Goal: Information Seeking & Learning: Learn about a topic

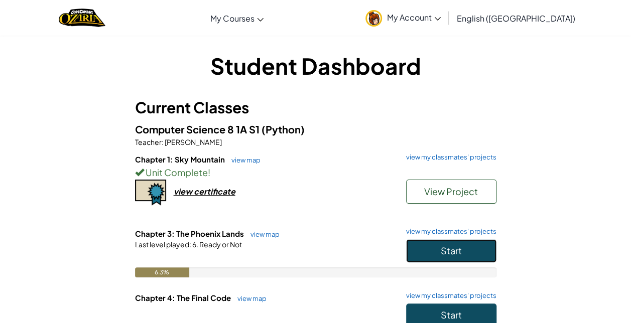
click at [465, 254] on button "Start" at bounding box center [451, 251] width 90 height 23
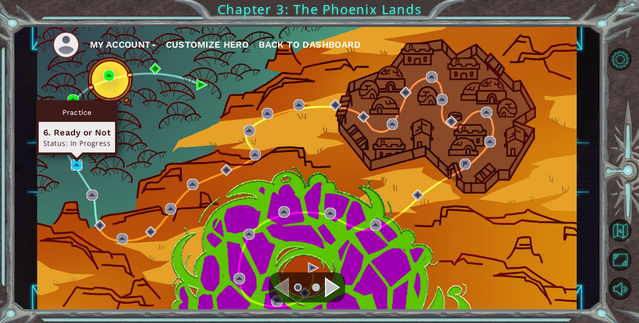
click at [72, 164] on img at bounding box center [77, 166] width 12 height 12
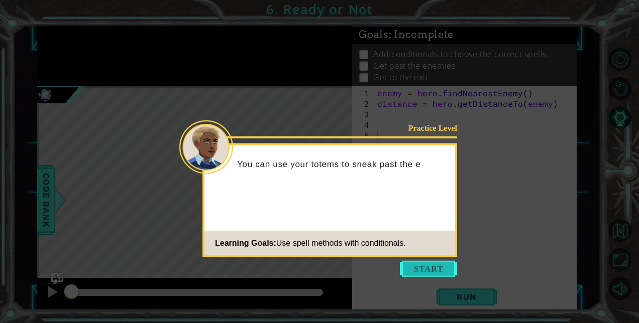
click at [433, 273] on button "Start" at bounding box center [428, 269] width 57 height 16
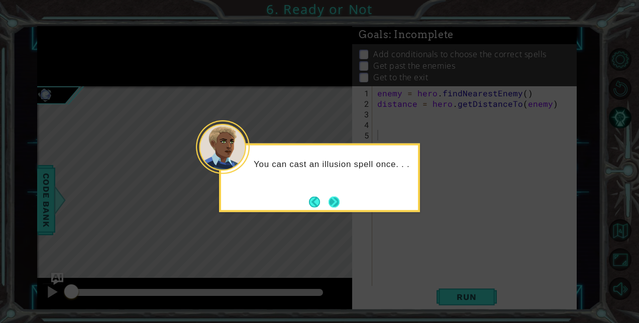
click at [339, 203] on button "Next" at bounding box center [333, 201] width 11 height 11
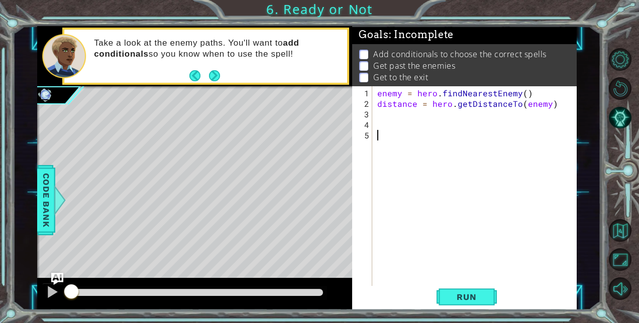
click at [394, 117] on div "enemy = hero . findNearestEnemy ( ) distance = hero . getDistanceTo ( enemy )" at bounding box center [477, 198] width 204 height 221
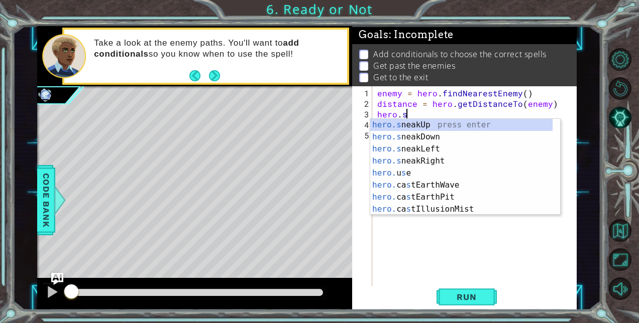
scroll to position [0, 2]
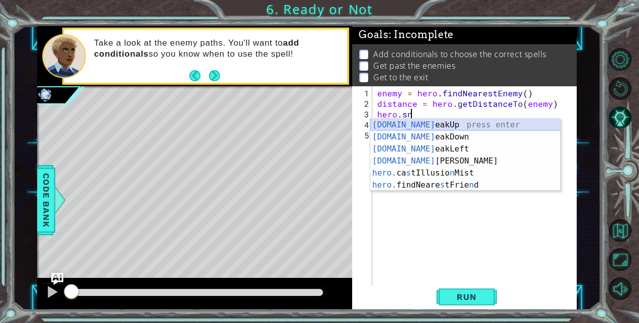
click at [424, 120] on div "[DOMAIN_NAME] eakUp press enter [DOMAIN_NAME] eakDown press enter [DOMAIN_NAME]…" at bounding box center [465, 167] width 190 height 96
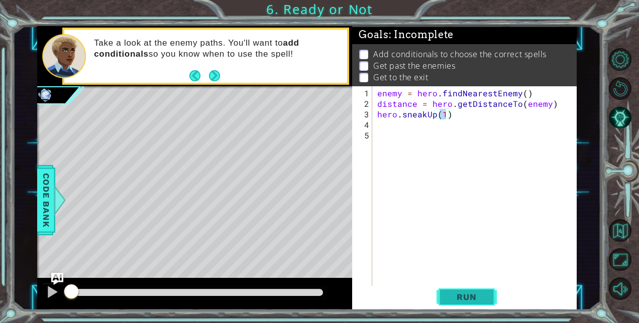
click at [454, 298] on span "Run" at bounding box center [466, 297] width 40 height 10
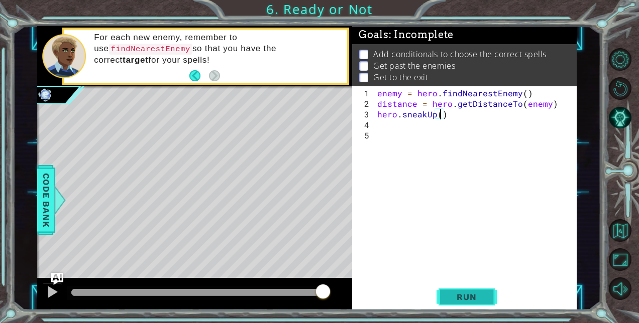
type textarea "hero.sneakUp(q2)"
type textarea "hero.sneakUp(2)"
click at [460, 297] on span "Run" at bounding box center [466, 297] width 40 height 10
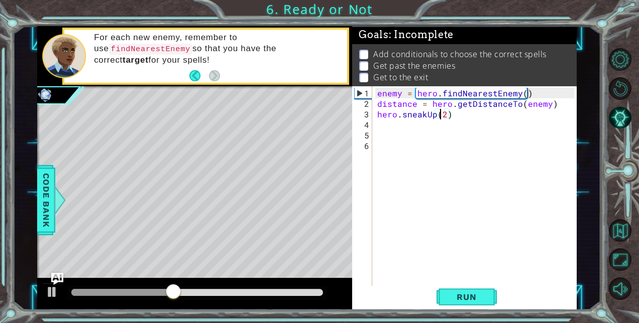
click at [403, 148] on div "enemy = hero . findNearestEnemy ( ) distance = hero . getDistanceTo ( enemy ) h…" at bounding box center [477, 198] width 204 height 221
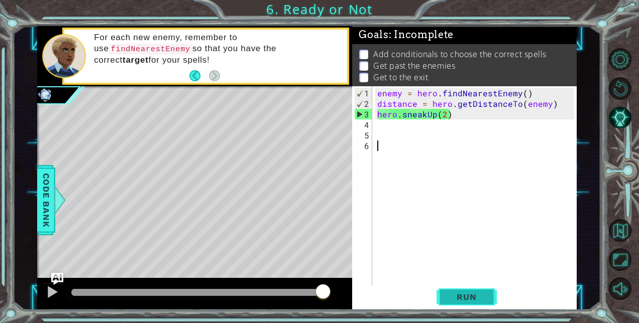
click at [446, 299] on button "Run" at bounding box center [466, 297] width 60 height 23
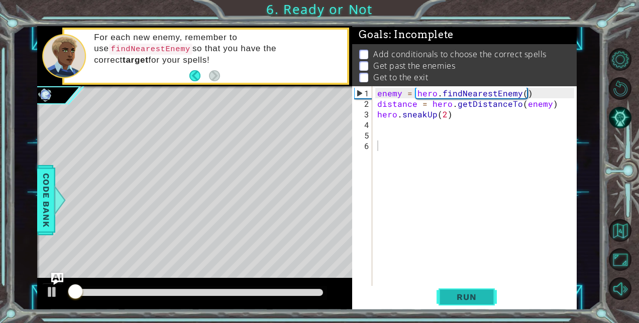
click at [444, 296] on button "Run" at bounding box center [466, 297] width 60 height 23
click at [462, 296] on span "Run" at bounding box center [466, 297] width 40 height 10
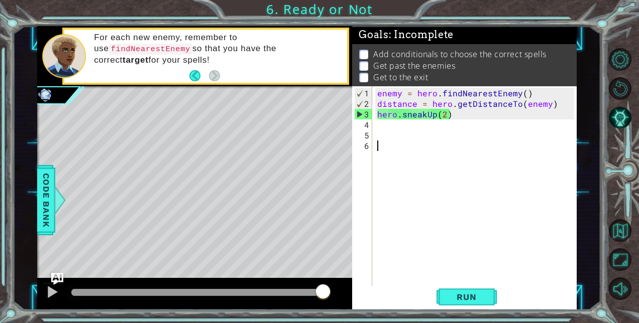
click at [385, 129] on div "enemy = hero . findNearestEnemy ( ) distance = hero . getDistanceTo ( enemy ) h…" at bounding box center [477, 198] width 204 height 221
click at [460, 123] on div "enemy = hero . findNearestEnemy ( ) distance = hero . getDistanceTo ( enemy ) h…" at bounding box center [477, 198] width 204 height 221
click at [466, 118] on div "enemy = hero . findNearestEnemy ( ) distance = hero . getDistanceTo ( enemy ) h…" at bounding box center [477, 198] width 204 height 221
click at [520, 96] on div "enemy = hero . findNearestEnemy ( ) distance = hero . getDistanceTo ( enemy ) h…" at bounding box center [477, 198] width 204 height 221
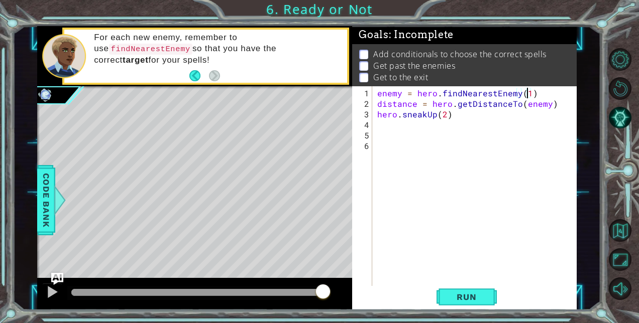
scroll to position [0, 9]
type textarea "enemy = hero.findNearestEnemy(1)"
click at [462, 293] on span "Run" at bounding box center [466, 297] width 40 height 10
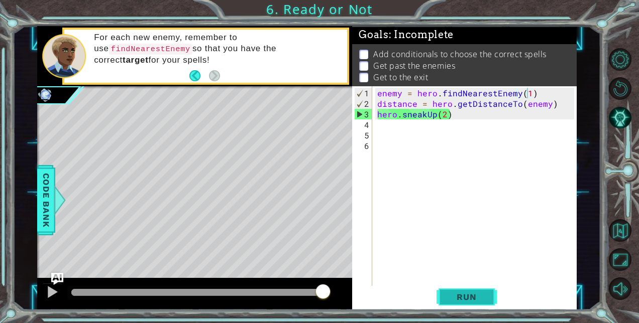
click at [462, 293] on span "Run" at bounding box center [466, 297] width 40 height 10
click at [403, 128] on div "enemy = hero . findNearestEnemy ( 1 ) distance = hero . getDistanceTo ( enemy )…" at bounding box center [477, 198] width 204 height 221
click at [623, 231] on button "Back to Map" at bounding box center [620, 230] width 23 height 23
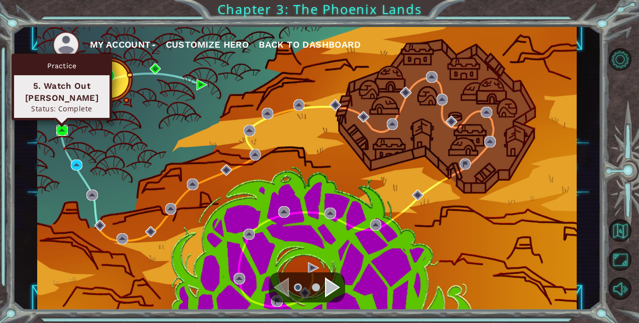
click at [62, 131] on img at bounding box center [62, 131] width 12 height 12
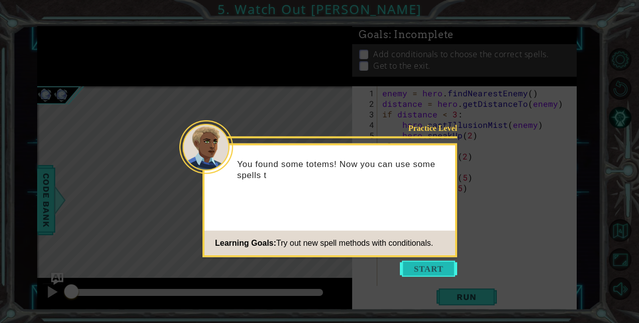
click at [417, 267] on button "Start" at bounding box center [428, 269] width 57 height 16
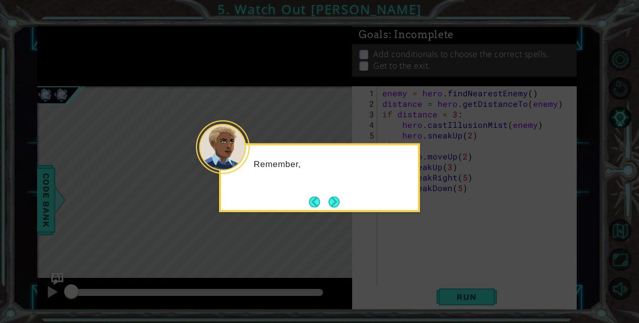
click at [384, 231] on icon at bounding box center [319, 161] width 639 height 323
click at [338, 200] on button "Next" at bounding box center [333, 201] width 11 height 11
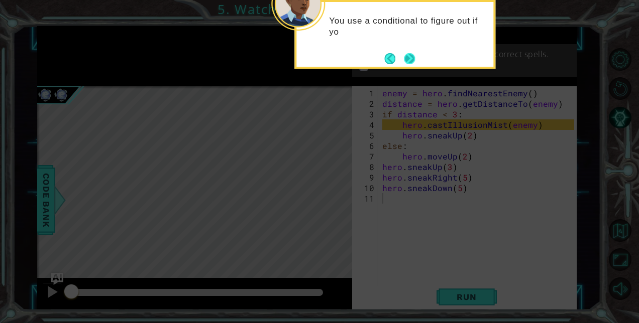
click at [406, 53] on button "Next" at bounding box center [409, 58] width 11 height 11
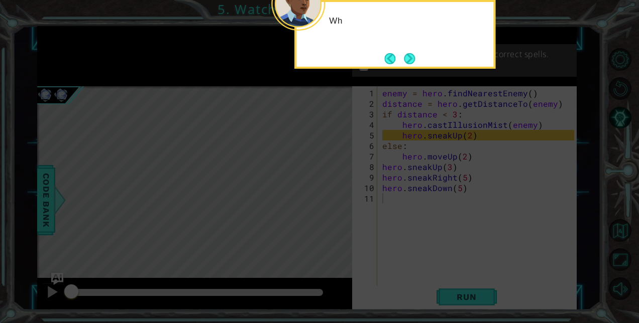
click at [406, 53] on button "Next" at bounding box center [409, 58] width 11 height 11
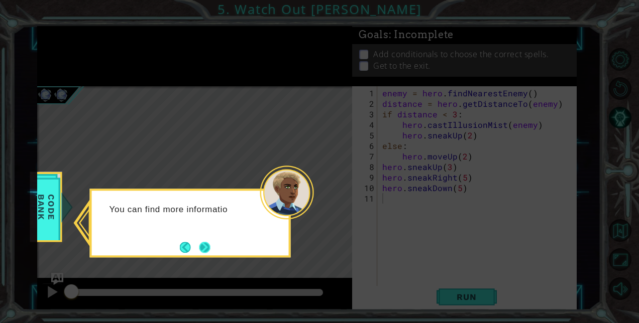
click at [200, 243] on button "Next" at bounding box center [204, 247] width 11 height 11
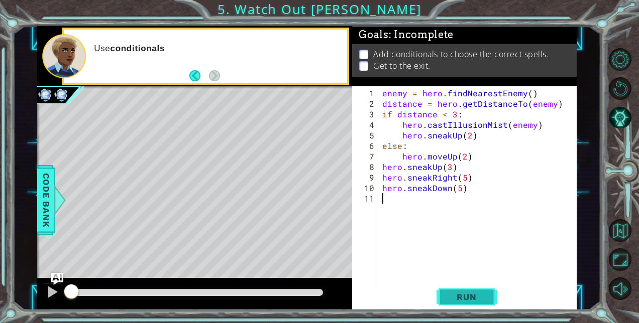
click at [473, 299] on span "Run" at bounding box center [466, 297] width 40 height 10
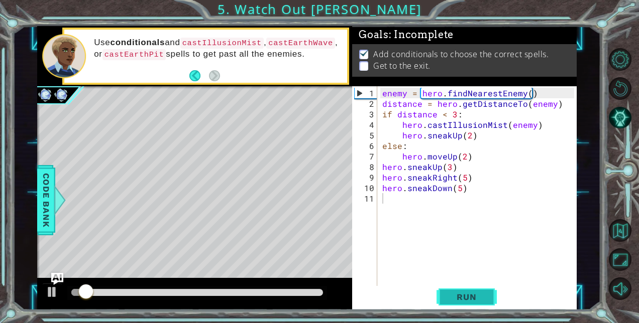
click at [473, 299] on span "Run" at bounding box center [466, 297] width 40 height 10
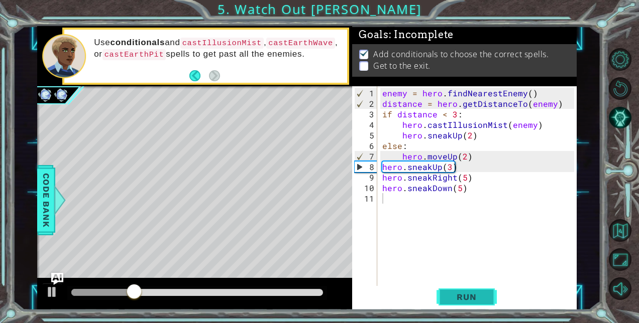
click at [483, 291] on button "Run" at bounding box center [466, 297] width 60 height 23
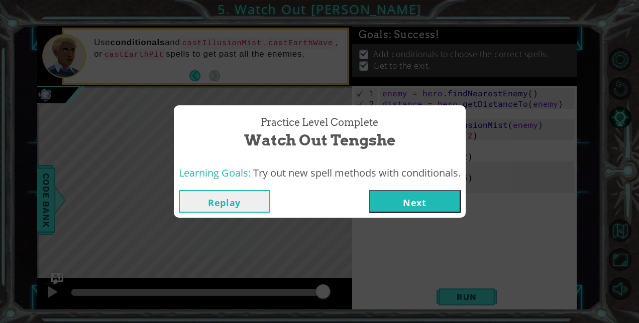
click at [413, 200] on button "Next" at bounding box center [414, 201] width 91 height 23
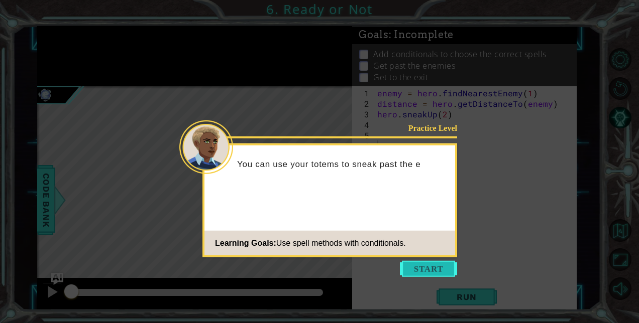
click at [426, 270] on button "Start" at bounding box center [428, 269] width 57 height 16
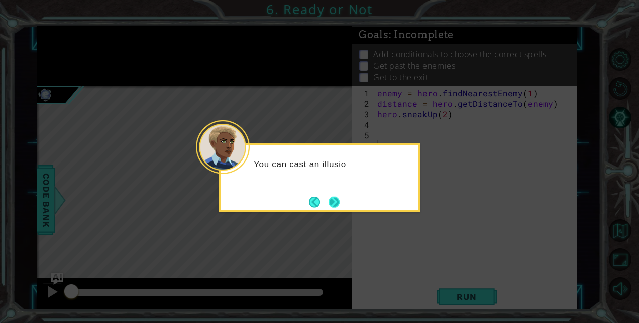
click at [328, 204] on button "Next" at bounding box center [333, 201] width 11 height 11
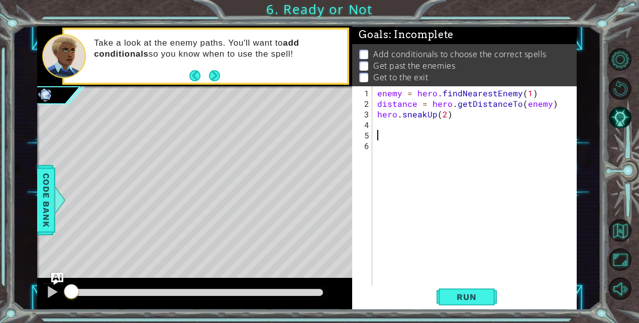
click at [381, 134] on div "enemy = hero . findNearestEnemy ( 1 ) distance = hero . getDistanceTo ( enemy )…" at bounding box center [477, 198] width 204 height 221
click at [51, 206] on span "Code Bank" at bounding box center [46, 199] width 16 height 61
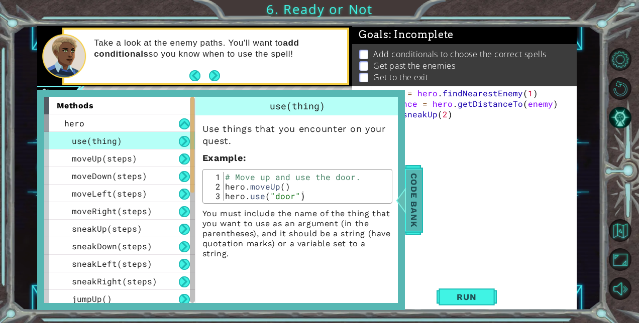
click at [412, 203] on span "Code Bank" at bounding box center [414, 199] width 16 height 61
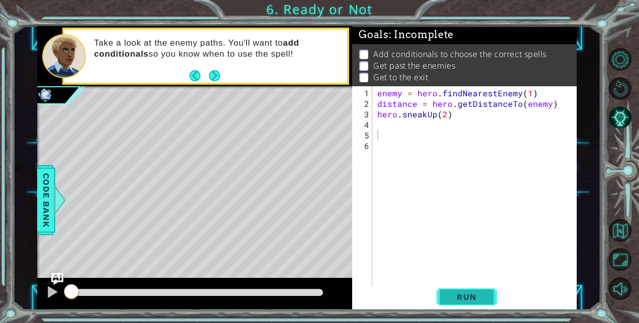
click at [445, 297] on button "Run" at bounding box center [466, 297] width 60 height 23
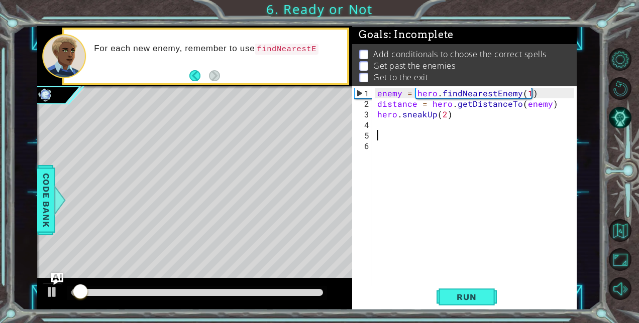
click at [386, 131] on div "enemy = hero . findNearestEnemy ( 1 ) distance = hero . getDistanceTo ( enemy )…" at bounding box center [477, 198] width 204 height 221
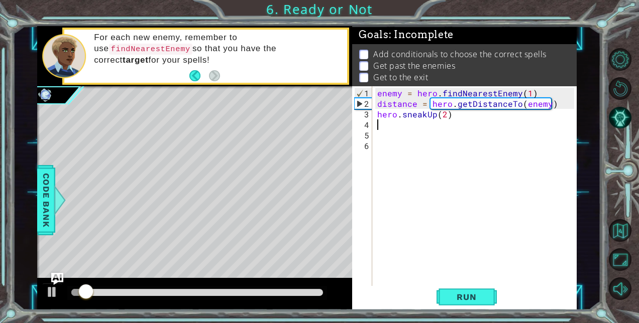
click at [407, 121] on div "enemy = hero . findNearestEnemy ( 1 ) distance = hero . getDistanceTo ( enemy )…" at bounding box center [477, 198] width 204 height 221
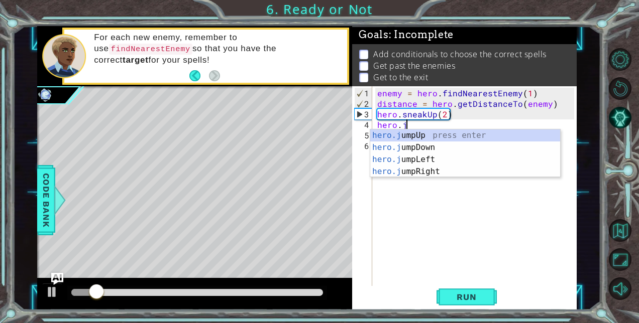
type textarea "hero.ju"
click at [416, 136] on div "hero.ju mpUp press enter hero.ju mpDown press enter hero.[PERSON_NAME] mpLeft p…" at bounding box center [465, 166] width 190 height 72
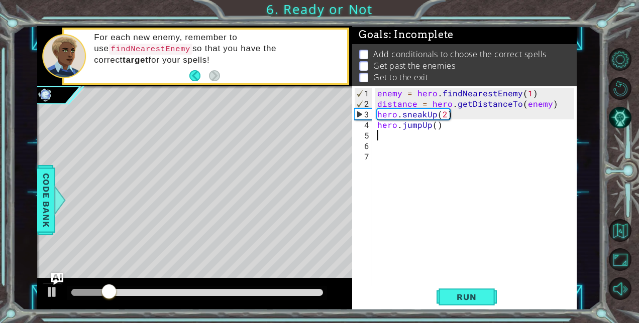
click at [433, 125] on div "enemy = hero . findNearestEnemy ( 1 ) distance = hero . getDistanceTo ( enemy )…" at bounding box center [477, 198] width 204 height 221
type textarea "hero.jumpUp(1)"
click at [458, 301] on span "Run" at bounding box center [466, 297] width 40 height 10
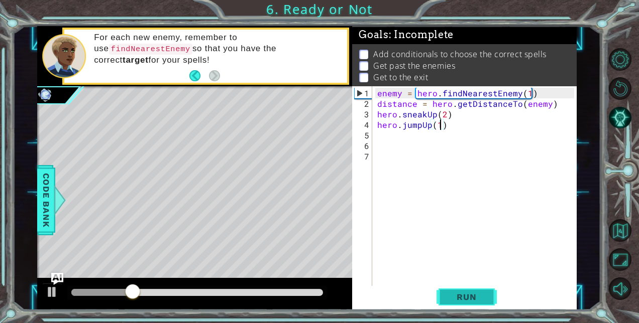
click at [477, 299] on span "Run" at bounding box center [466, 297] width 40 height 10
click at [407, 142] on div "enemy = hero . findNearestEnemy ( 1 ) distance = hero . getDistanceTo ( enemy )…" at bounding box center [477, 198] width 204 height 221
click at [391, 133] on div "enemy = hero . findNearestEnemy ( 1 ) distance = hero . getDistanceTo ( enemy )…" at bounding box center [477, 198] width 204 height 221
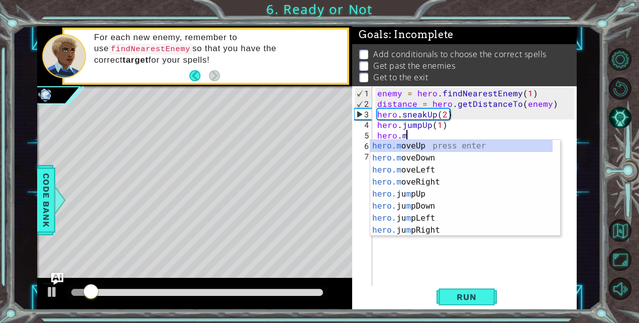
scroll to position [0, 1]
click at [406, 148] on div "hero.m oveUp press enter hero.m oveDown press enter hero.m oveLeft press enter …" at bounding box center [461, 200] width 183 height 121
type textarea "hero.moveUp(1)"
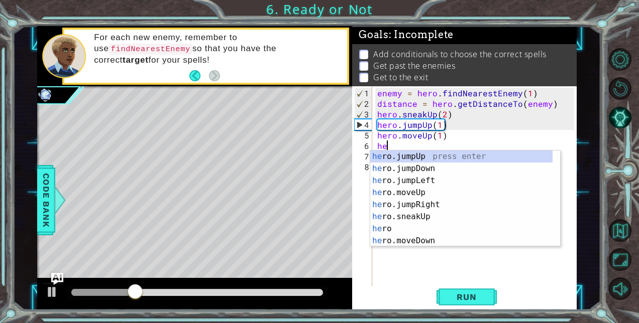
scroll to position [0, 0]
type textarea "h"
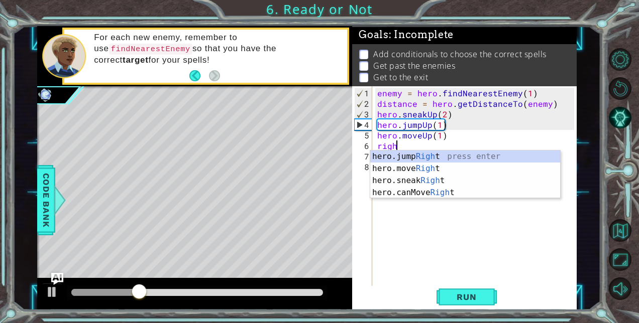
scroll to position [0, 1]
click at [436, 165] on div "hero.jump Right press enter hero.move Right press enter hero.sneak Right press …" at bounding box center [465, 187] width 190 height 72
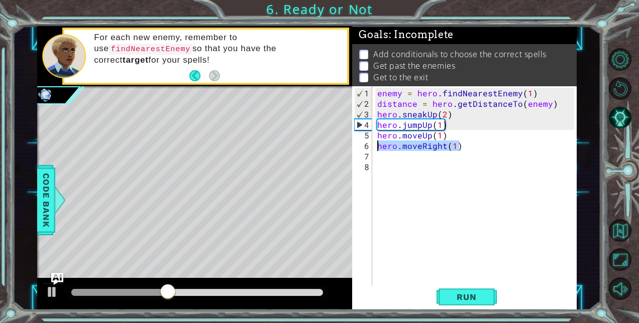
drag, startPoint x: 461, startPoint y: 149, endPoint x: 369, endPoint y: 148, distance: 91.9
click at [369, 148] on div "hero.moveRight(1) 1 2 3 4 5 6 7 8 enemy = hero . findNearestEnemy ( 1 ) distanc…" at bounding box center [463, 186] width 222 height 200
type textarea "ju"
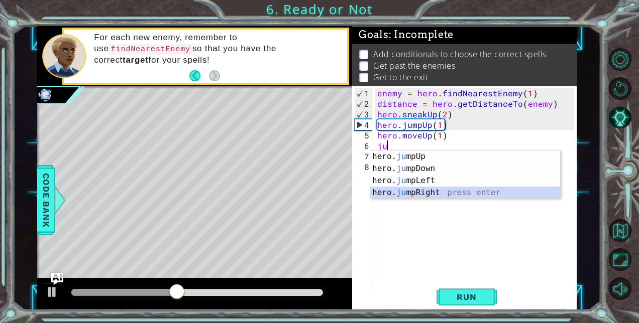
click at [443, 196] on div "hero. ju mpUp press enter hero. ju mpDown press enter hero. [PERSON_NAME] mpLef…" at bounding box center [465, 187] width 190 height 72
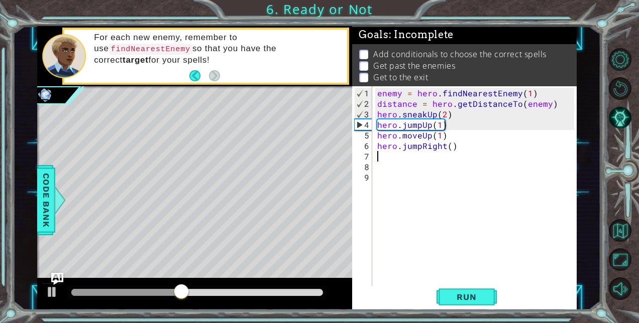
click at [449, 150] on div "enemy = hero . findNearestEnemy ( 1 ) distance = hero . getDistanceTo ( enemy )…" at bounding box center [477, 198] width 204 height 221
type textarea "5"
click at [449, 149] on div "enemy = hero . findNearestEnemy ( 1 ) distance = hero . getDistanceTo ( enemy )…" at bounding box center [477, 198] width 204 height 221
click at [466, 298] on span "Run" at bounding box center [466, 297] width 40 height 10
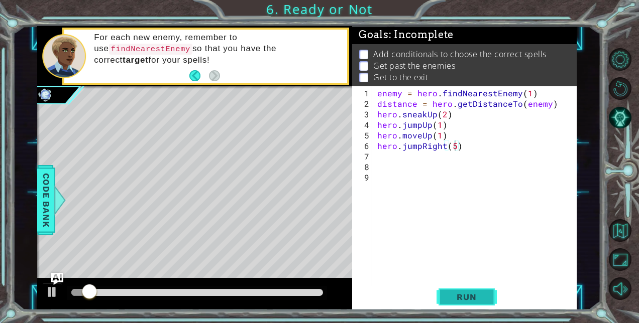
click at [466, 298] on span "Run" at bounding box center [466, 297] width 40 height 10
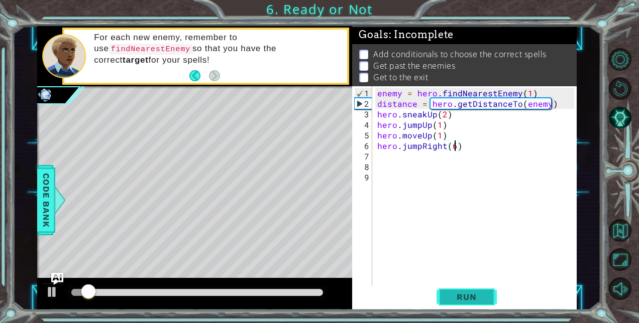
type textarea "hero.jumpRight(6)"
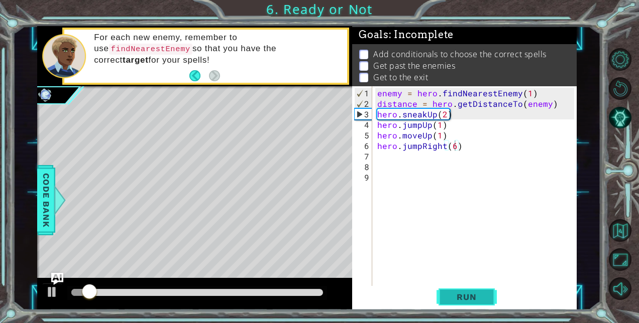
click at [455, 287] on button "Run" at bounding box center [466, 297] width 60 height 23
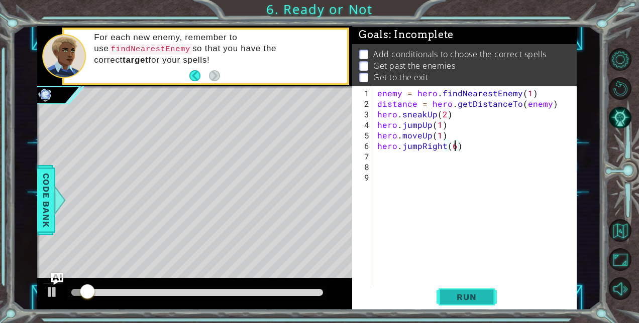
click at [455, 287] on button "Run" at bounding box center [466, 297] width 60 height 23
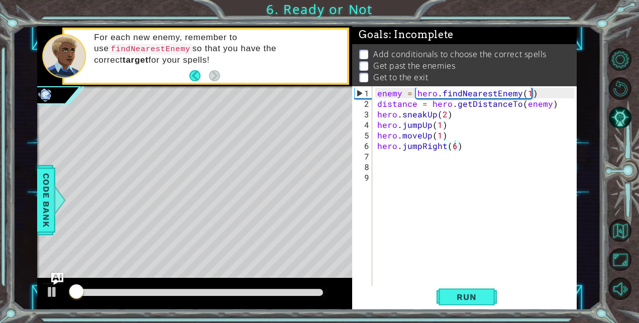
click at [302, 297] on div at bounding box center [197, 293] width 260 height 14
drag, startPoint x: 280, startPoint y: 285, endPoint x: 288, endPoint y: 285, distance: 8.1
click at [288, 285] on div at bounding box center [194, 294] width 315 height 32
click at [257, 292] on div at bounding box center [197, 292] width 252 height 7
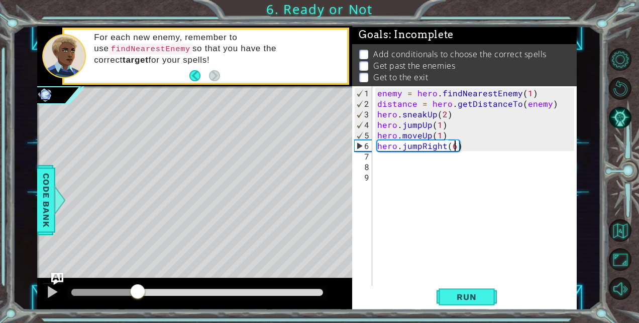
drag, startPoint x: 263, startPoint y: 289, endPoint x: 142, endPoint y: 285, distance: 121.1
click at [142, 285] on div at bounding box center [138, 293] width 18 height 18
click at [409, 154] on div "enemy = hero . findNearestEnemy ( 1 ) distance = hero . getDistanceTo ( enemy )…" at bounding box center [477, 198] width 204 height 221
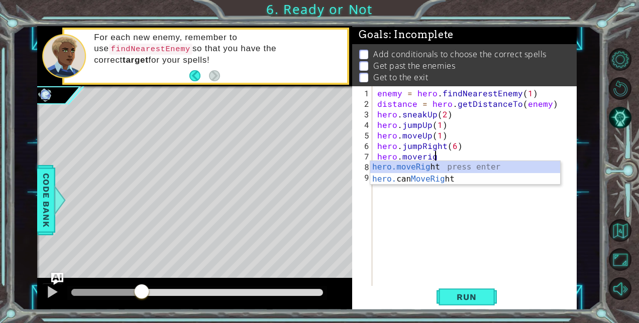
scroll to position [0, 3]
click at [413, 163] on div "hero.moveRig ht press enter hero. can MoveRig ht press enter" at bounding box center [465, 185] width 190 height 48
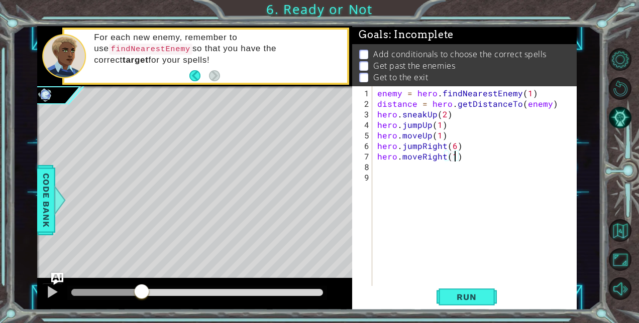
scroll to position [0, 5]
click at [475, 297] on span "Run" at bounding box center [466, 297] width 40 height 10
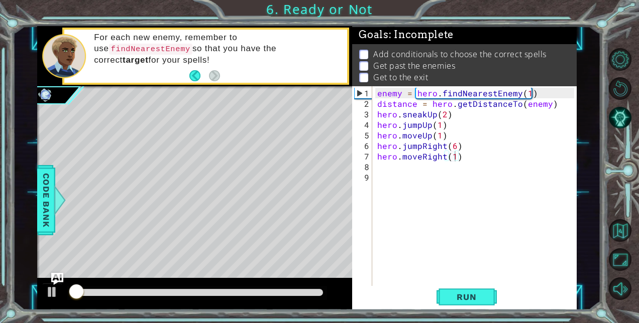
drag, startPoint x: 475, startPoint y: 297, endPoint x: 281, endPoint y: 293, distance: 193.4
click at [281, 293] on div "1 ההההההההההההההההההההההההההההההההההההההההההההההההההההההההההההההההההההההההההההה…" at bounding box center [306, 168] width 539 height 285
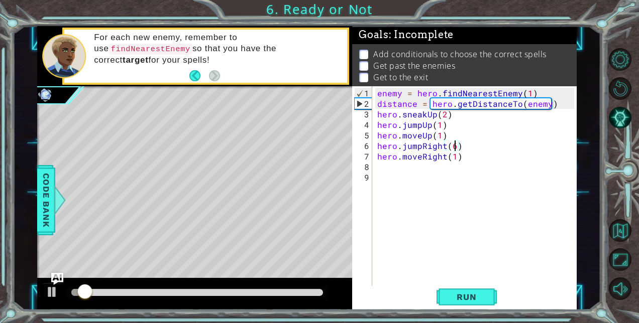
click at [453, 144] on div "enemy = hero . findNearestEnemy ( 1 ) distance = hero . getDistanceTo ( enemy )…" at bounding box center [477, 198] width 204 height 221
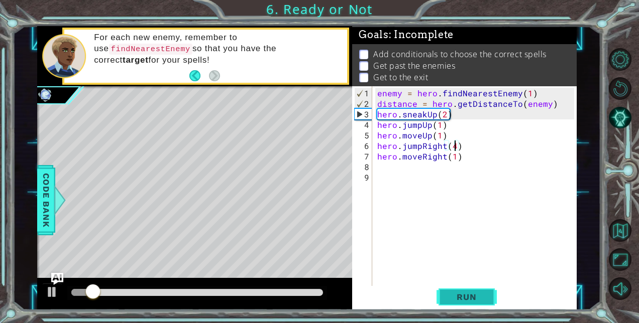
click at [449, 305] on button "Run" at bounding box center [466, 297] width 60 height 23
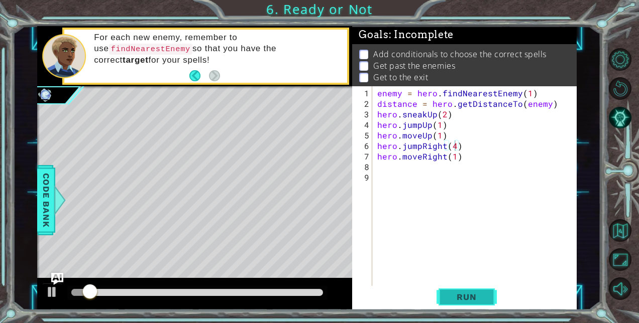
click at [458, 292] on span "Run" at bounding box center [466, 297] width 40 height 10
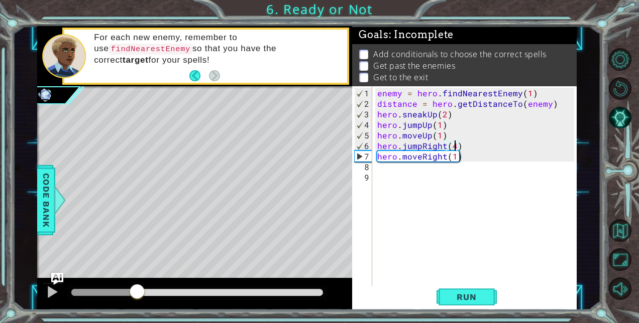
drag, startPoint x: 160, startPoint y: 292, endPoint x: 137, endPoint y: 287, distance: 23.6
click at [137, 289] on div at bounding box center [197, 292] width 252 height 7
type textarea "hero.jumpRight(2)"
click at [471, 298] on span "Run" at bounding box center [466, 297] width 40 height 10
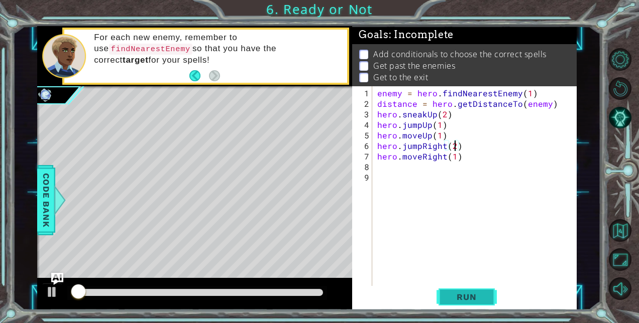
click at [470, 298] on span "Run" at bounding box center [466, 297] width 40 height 10
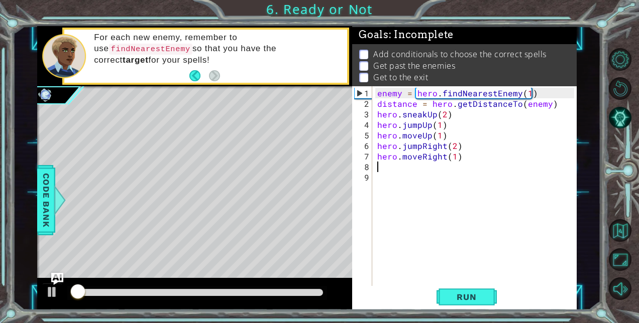
click at [426, 165] on div "enemy = hero . findNearestEnemy ( 1 ) distance = hero . getDistanceTo ( enemy )…" at bounding box center [477, 198] width 204 height 221
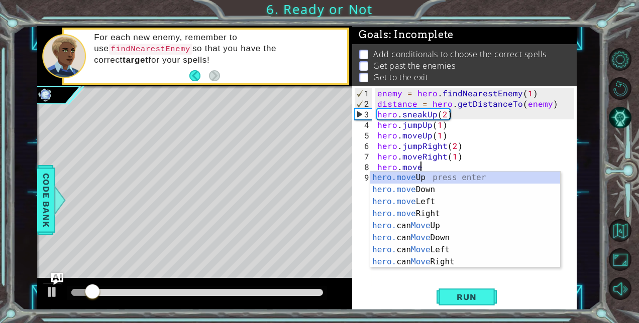
scroll to position [0, 3]
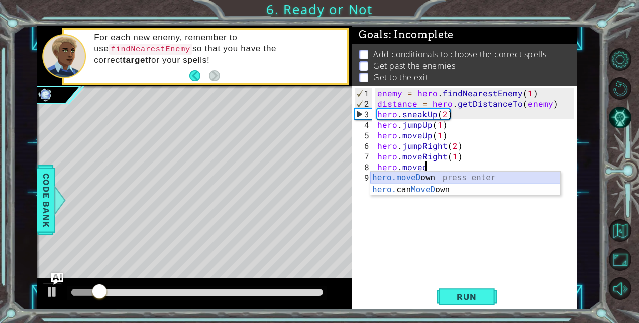
click at [457, 173] on div "hero.moveD own press enter hero. can MoveD own press enter" at bounding box center [465, 196] width 190 height 48
type textarea "hero.moveDown(1)"
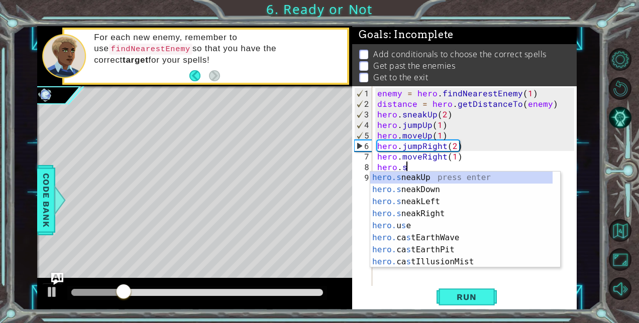
scroll to position [0, 2]
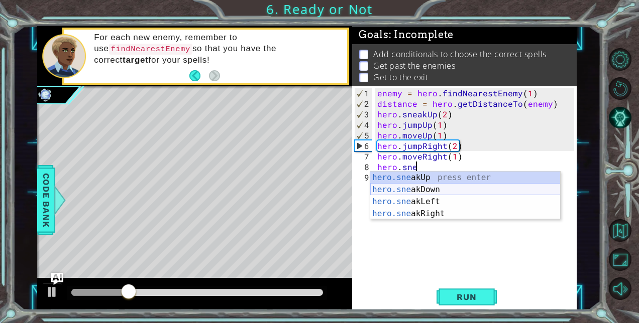
click at [438, 190] on div "hero.sne akUp press enter hero.sne akDown press enter hero.sne akLeft press ent…" at bounding box center [465, 208] width 190 height 72
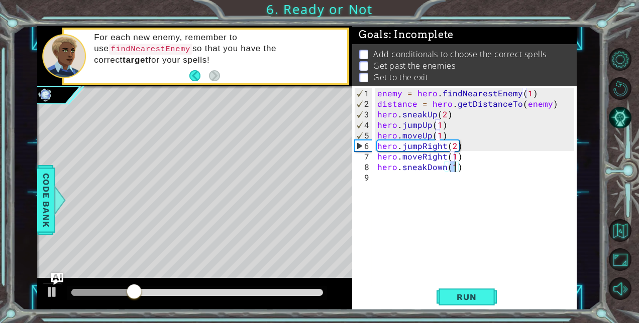
scroll to position [0, 5]
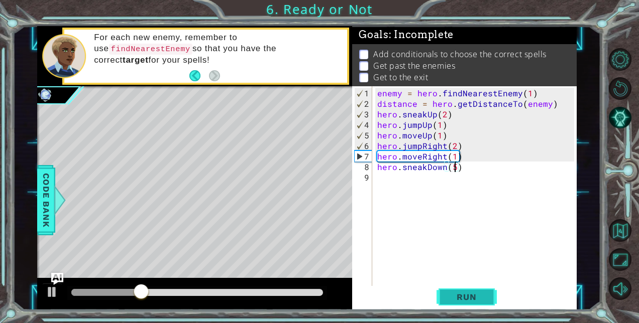
type textarea "hero.sneakDown(5)"
click at [449, 294] on span "Run" at bounding box center [466, 297] width 40 height 10
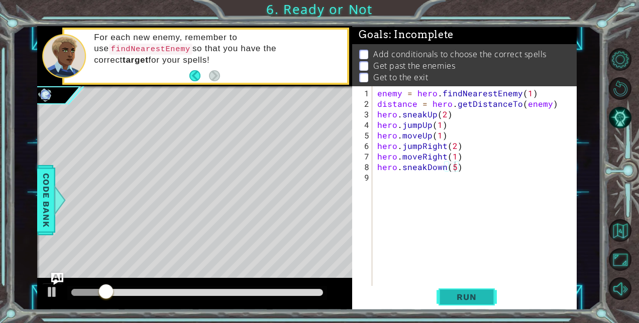
click at [449, 294] on span "Run" at bounding box center [466, 297] width 40 height 10
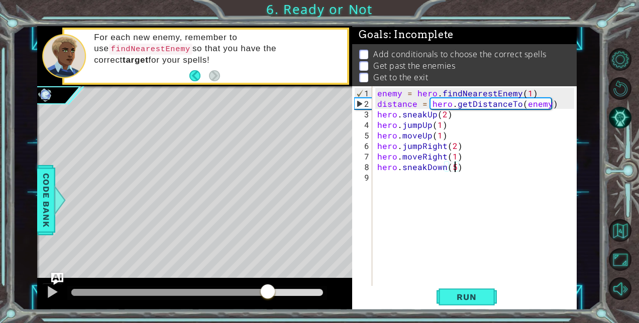
click at [268, 295] on div at bounding box center [197, 292] width 252 height 7
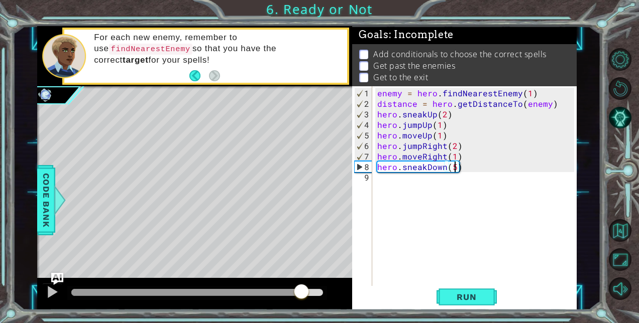
drag, startPoint x: 268, startPoint y: 295, endPoint x: 296, endPoint y: 313, distance: 33.4
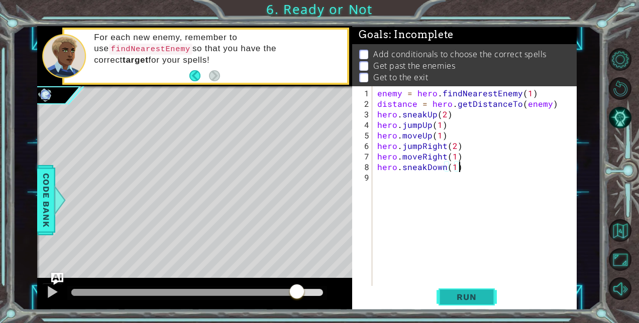
type textarea "hero.sneakDown(1)"
click at [465, 295] on span "Run" at bounding box center [466, 297] width 40 height 10
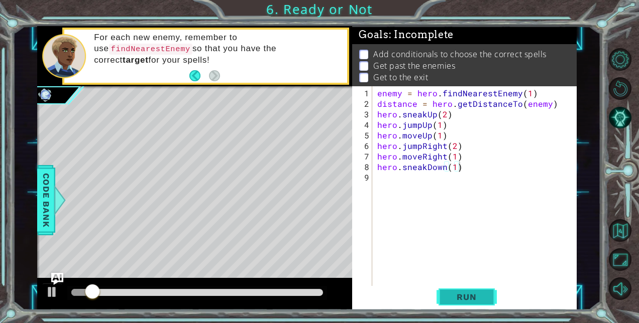
click at [465, 295] on span "Run" at bounding box center [466, 297] width 40 height 10
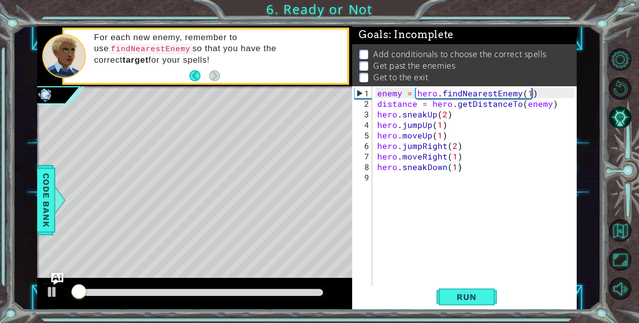
drag, startPoint x: 249, startPoint y: 296, endPoint x: 267, endPoint y: 300, distance: 18.5
click at [267, 300] on div at bounding box center [194, 294] width 315 height 32
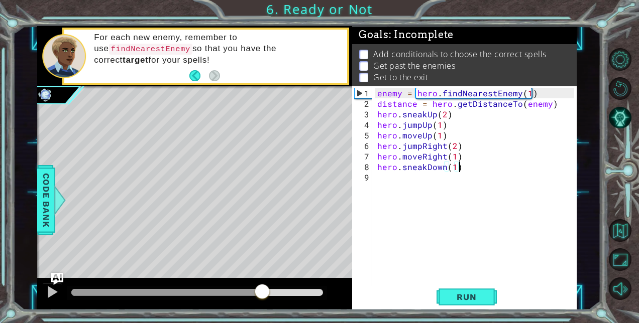
click at [262, 295] on div at bounding box center [197, 292] width 252 height 7
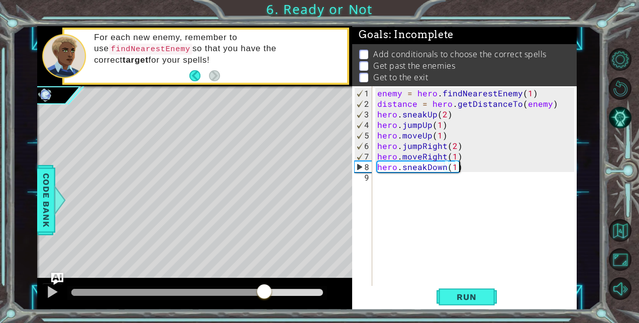
click at [403, 183] on div "enemy = hero . findNearestEnemy ( 1 ) distance = hero . getDistanceTo ( enemy )…" at bounding box center [477, 198] width 204 height 221
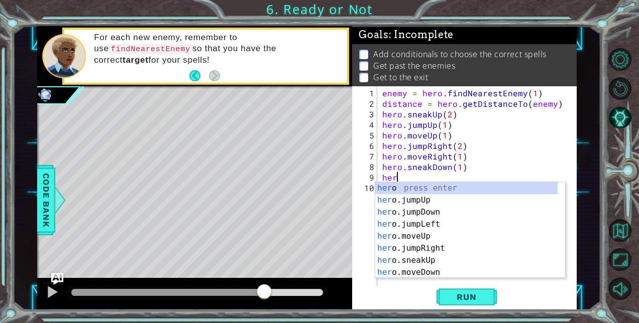
scroll to position [0, 1]
type textarea "h"
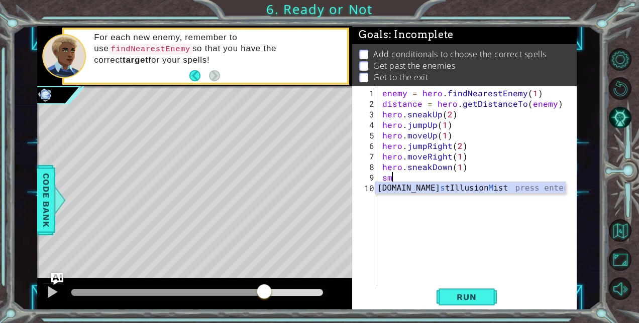
scroll to position [0, 0]
click at [403, 183] on div "[DOMAIN_NAME] s tIllusion M ist press enter" at bounding box center [470, 200] width 190 height 36
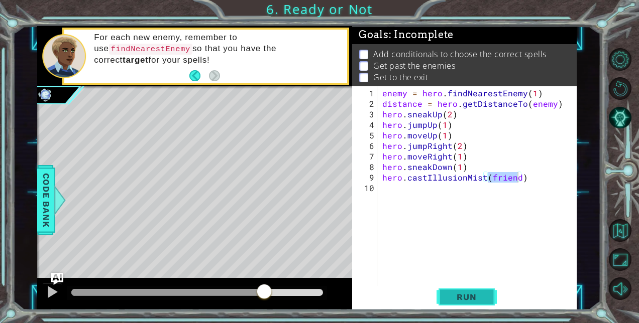
click at [461, 299] on span "Run" at bounding box center [466, 297] width 40 height 10
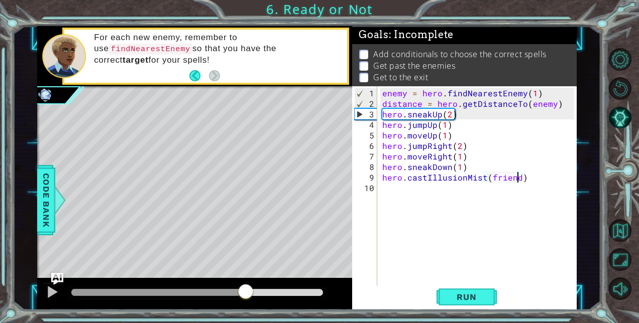
drag, startPoint x: 199, startPoint y: 290, endPoint x: 247, endPoint y: 304, distance: 49.6
click at [247, 304] on div at bounding box center [194, 294] width 315 height 32
click at [452, 292] on span "Run" at bounding box center [466, 297] width 40 height 10
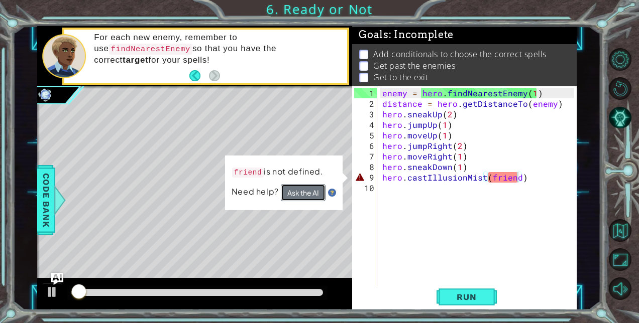
click at [301, 193] on button "Ask the AI" at bounding box center [303, 192] width 45 height 17
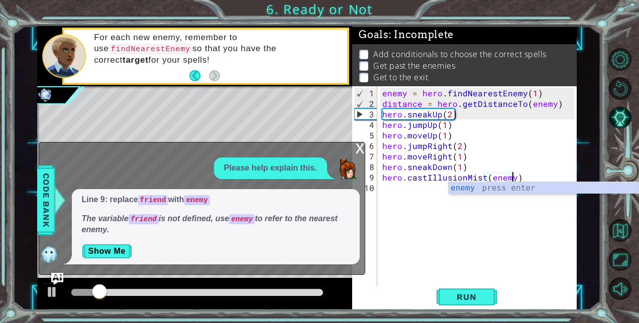
scroll to position [0, 8]
click at [498, 188] on div "enemy press enter" at bounding box center [544, 200] width 190 height 36
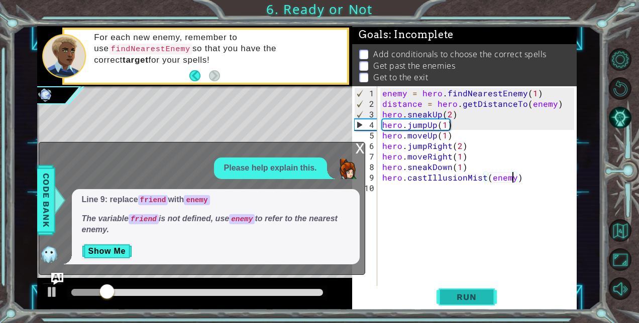
click at [450, 298] on span "Run" at bounding box center [466, 297] width 40 height 10
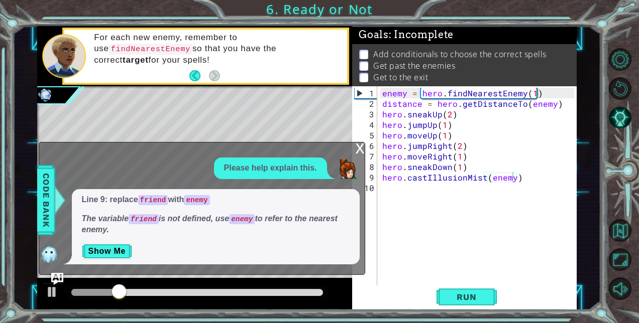
click at [359, 153] on div "x" at bounding box center [360, 148] width 9 height 10
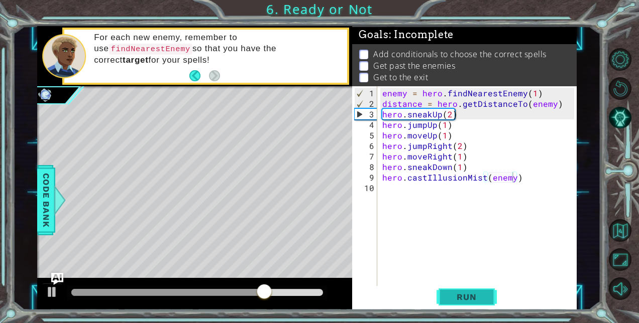
click at [480, 297] on span "Run" at bounding box center [466, 297] width 40 height 10
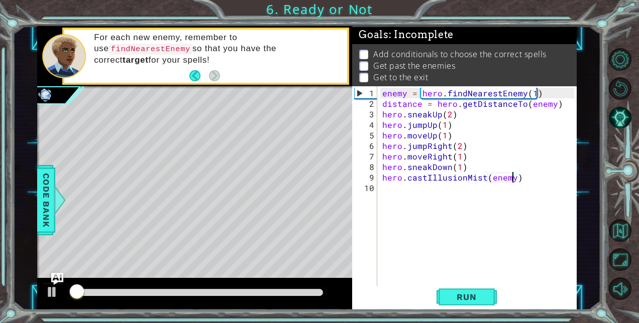
click at [248, 295] on div at bounding box center [197, 292] width 252 height 7
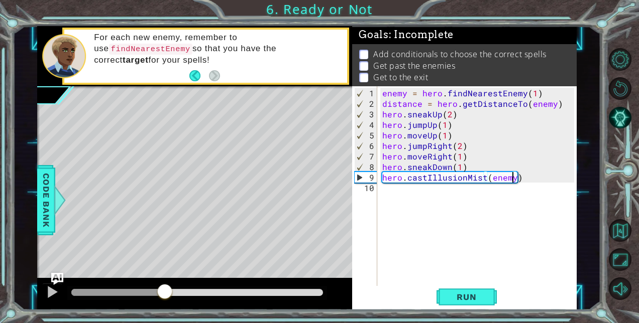
drag, startPoint x: 248, startPoint y: 295, endPoint x: 157, endPoint y: 289, distance: 91.6
click at [157, 289] on div at bounding box center [165, 293] width 18 height 18
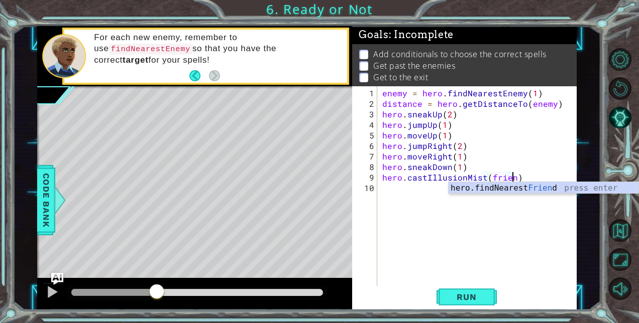
scroll to position [0, 8]
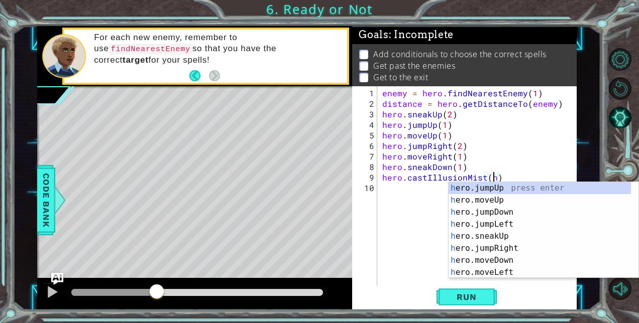
type textarea "hero.castIllusionMist()"
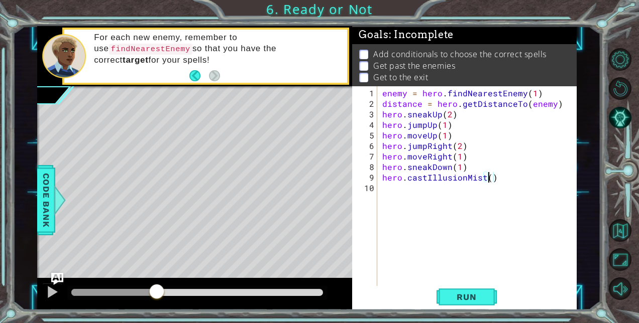
scroll to position [0, 6]
click at [55, 278] on img "Ask AI" at bounding box center [56, 279] width 13 height 13
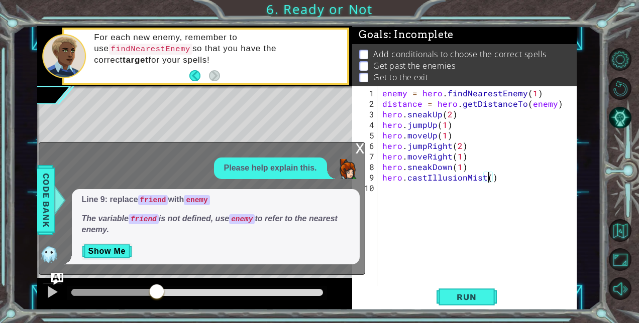
click at [490, 179] on div "enemy = hero . findNearestEnemy ( 1 ) distance = hero . getDistanceTo ( enemy )…" at bounding box center [479, 198] width 199 height 221
type textarea "hero.castIllusionMistenemy"
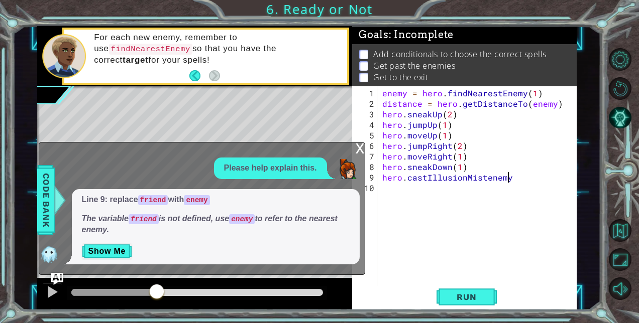
type textarea "hero.castIllusionMistenemy)"
click at [464, 294] on span "Run" at bounding box center [466, 297] width 40 height 10
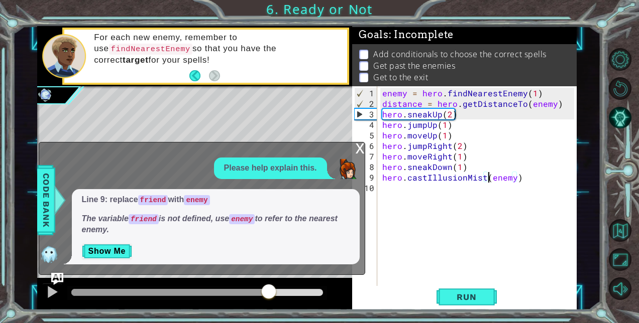
click at [270, 290] on div at bounding box center [197, 292] width 252 height 7
click at [466, 297] on span "Run" at bounding box center [466, 297] width 40 height 10
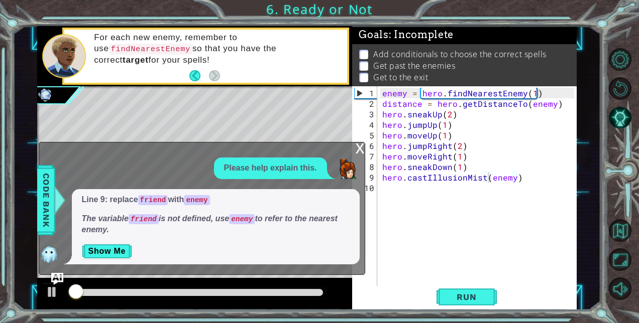
click at [358, 153] on div "x" at bounding box center [360, 148] width 9 height 10
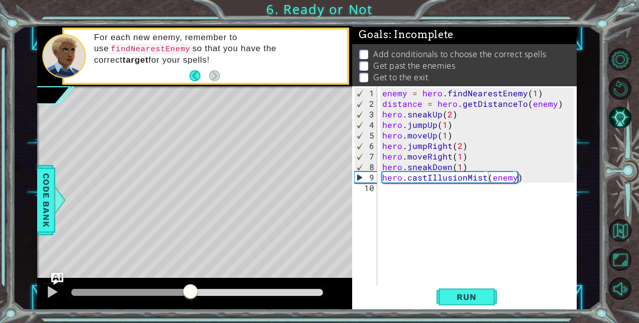
drag, startPoint x: 237, startPoint y: 294, endPoint x: 173, endPoint y: 273, distance: 67.7
click at [173, 273] on div "methods hero use(thing) moveUp(steps) moveDown(steps) moveLeft(steps) moveRight…" at bounding box center [306, 168] width 539 height 285
click at [488, 175] on div "enemy = hero . findNearestEnemy ( 1 ) distance = hero . getDistanceTo ( enemy )…" at bounding box center [479, 198] width 199 height 221
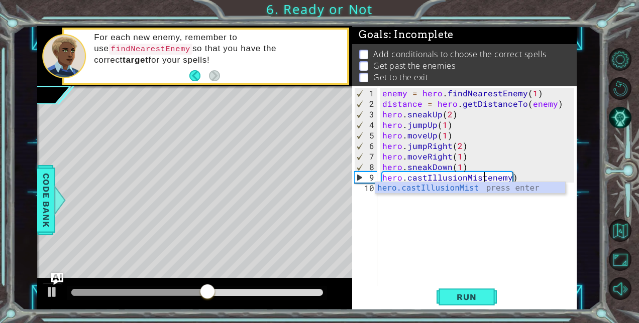
scroll to position [0, 7]
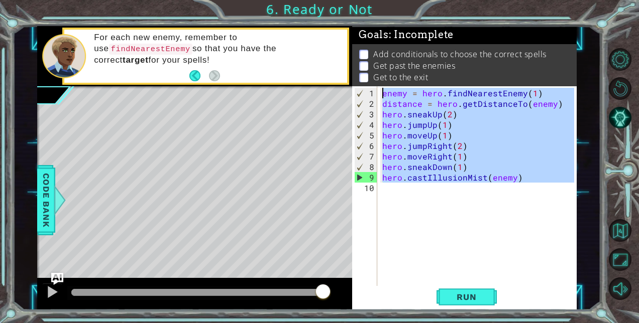
drag, startPoint x: 528, startPoint y: 183, endPoint x: 339, endPoint y: 89, distance: 211.6
click at [339, 89] on div "1 2 3 4 5 6 7 8 9 10 enemy = hero . findNearestEnemy ( 1 ) distance = hero . ge…" at bounding box center [306, 168] width 539 height 285
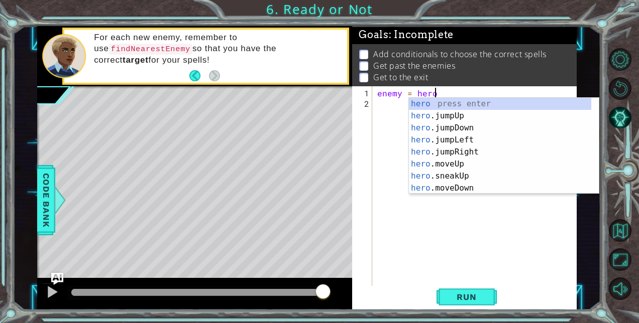
scroll to position [0, 3]
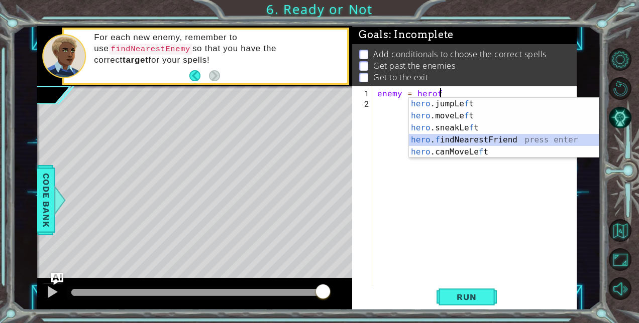
click at [481, 139] on div "hero .jumpLe f t press enter hero .moveLe f t press enter hero .sneakLe f t pre…" at bounding box center [504, 140] width 190 height 84
type textarea "enemy = hero.findNearestFriend()"
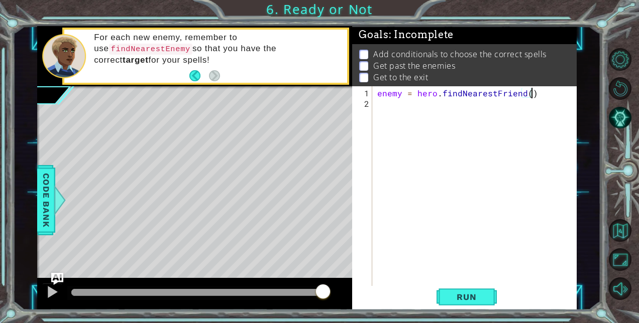
scroll to position [0, 0]
type textarea "enemy = hero.findNearestEnemy()"
click at [544, 94] on div "enemy = hero . findNearestEnemy ( )" at bounding box center [477, 198] width 204 height 221
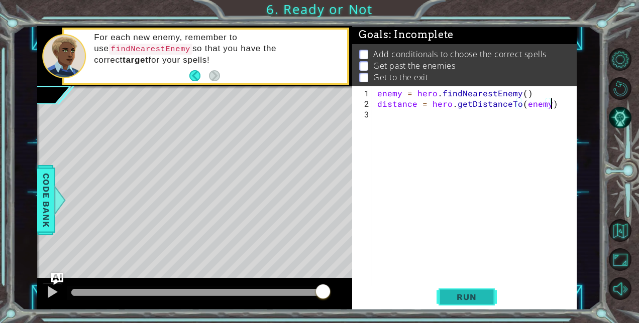
type textarea "distance = hero.getDistanceTo(enemy)"
click at [458, 299] on span "Run" at bounding box center [466, 297] width 40 height 10
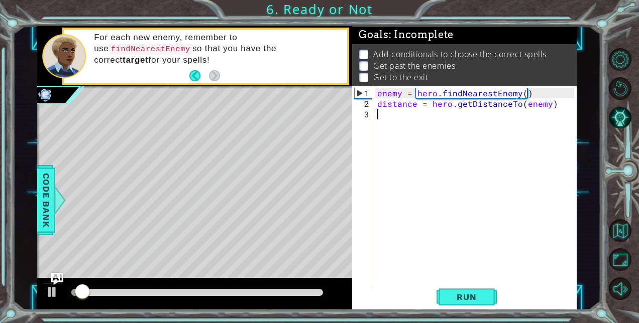
click at [426, 118] on div "enemy = hero . findNearestEnemy ( ) distance = hero . getDistanceTo ( enemy )" at bounding box center [477, 198] width 204 height 221
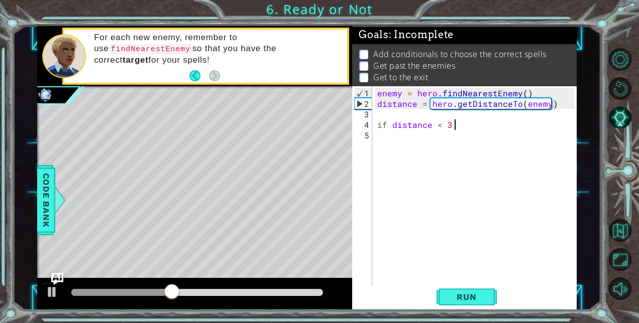
scroll to position [0, 4]
type textarea "if distance < 3:"
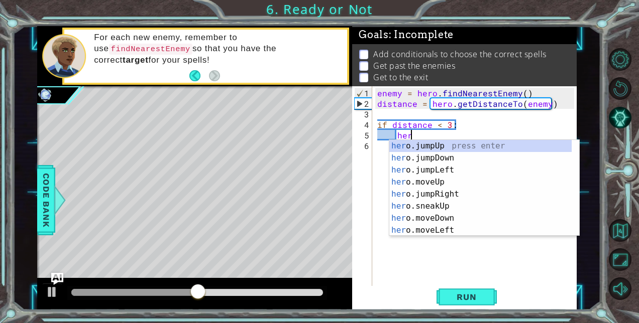
scroll to position [0, 2]
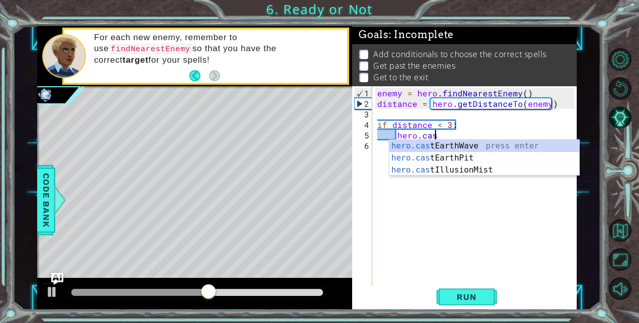
type textarea "hero.cast"
click at [459, 143] on div "hero.cast EarthWave press enter hero.cast EarthPit press enter hero.cast Illusi…" at bounding box center [484, 170] width 190 height 60
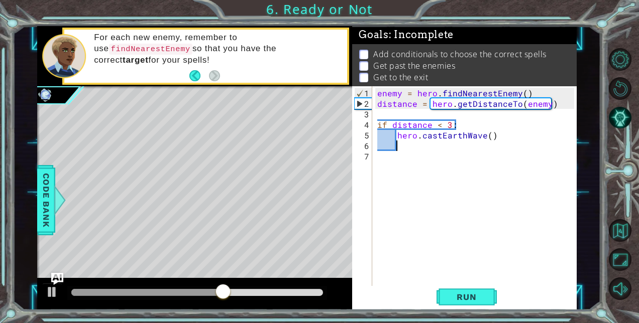
scroll to position [0, 1]
click at [383, 163] on div "enemy = hero . findNearestEnemy ( ) distance = hero . getDistanceTo ( enemy ) i…" at bounding box center [477, 198] width 204 height 221
click at [407, 151] on div "enemy = hero . findNearestEnemy ( ) distance = hero . getDistanceTo ( enemy ) i…" at bounding box center [477, 198] width 204 height 221
click at [404, 142] on div "enemy = hero . findNearestEnemy ( ) distance = hero . getDistanceTo ( enemy ) i…" at bounding box center [477, 198] width 204 height 221
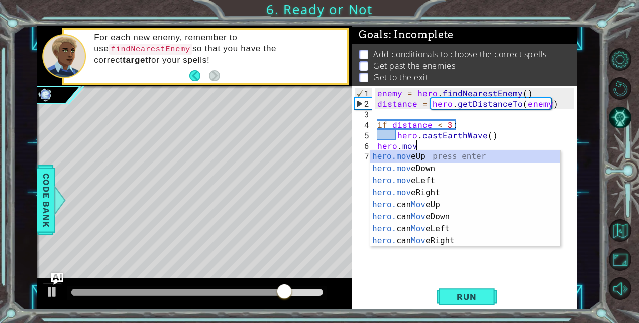
scroll to position [0, 2]
click at [419, 154] on div "hero.move Up press enter hero.move Down press enter hero.move Left press enter …" at bounding box center [465, 211] width 190 height 121
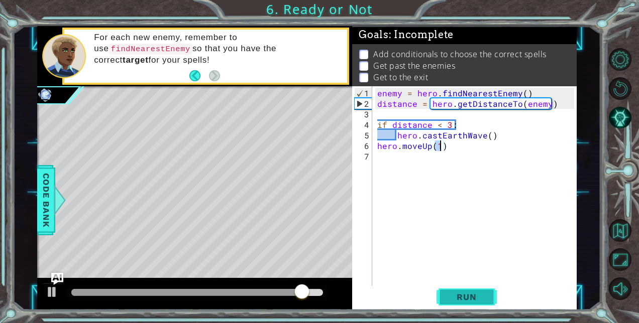
scroll to position [0, 4]
type textarea "hero.moveUp(2)"
click at [470, 288] on button "Run" at bounding box center [466, 297] width 60 height 23
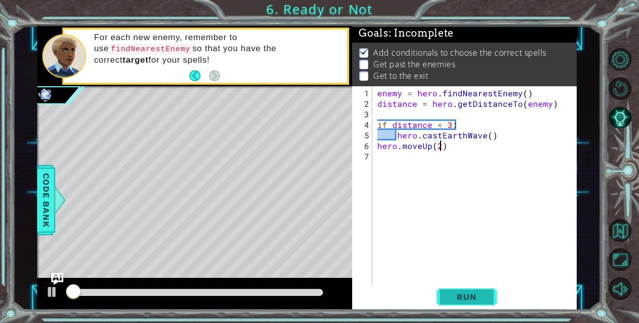
scroll to position [8, 0]
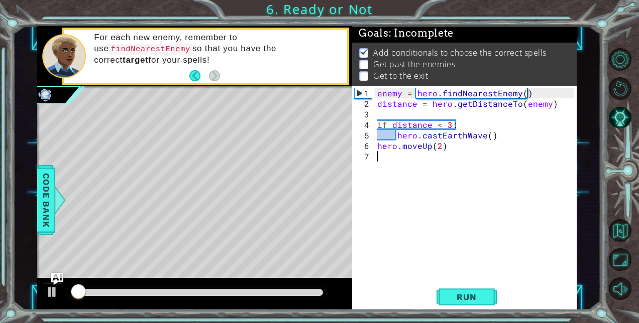
click at [393, 150] on div "enemy = hero . findNearestEnemy ( ) distance = hero . getDistanceTo ( enemy ) i…" at bounding box center [477, 198] width 204 height 221
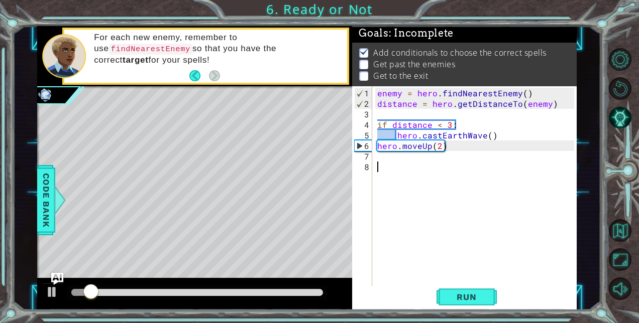
type textarea "8"
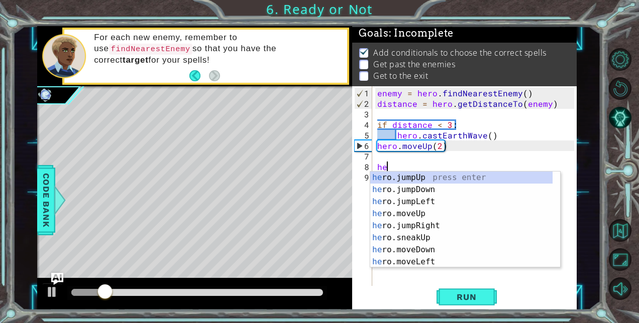
type textarea "h"
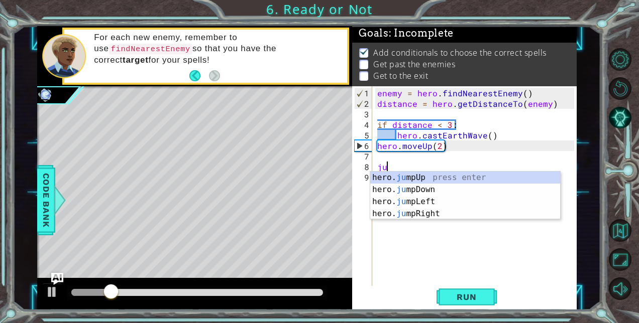
type textarea "jum"
click at [407, 174] on div "hero. jum pUp press enter hero. jum pDown press enter hero. jum pLeft press ent…" at bounding box center [465, 208] width 190 height 72
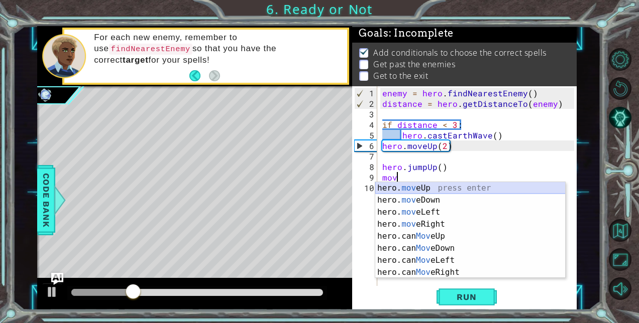
click at [420, 186] on div "hero. mov eUp press enter hero. mov eDown press enter hero. mov eLeft press ent…" at bounding box center [470, 242] width 190 height 121
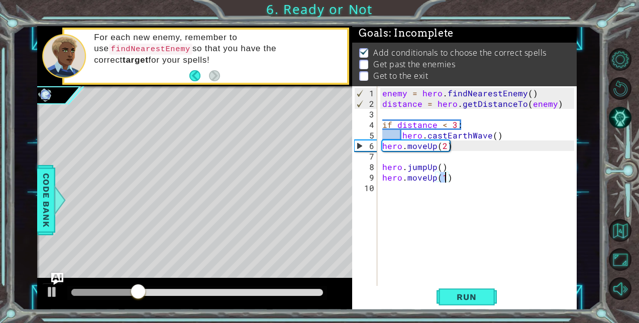
type textarea "hero.moveUp()"
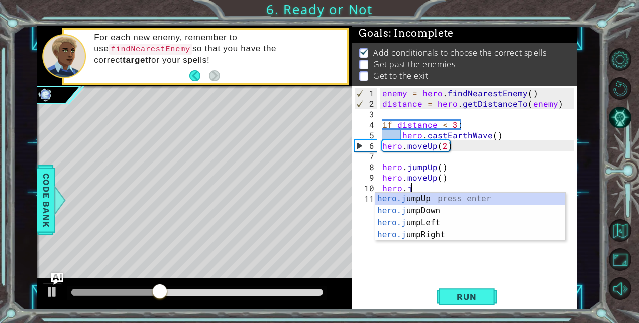
type textarea "hero.ju"
click at [436, 237] on div "hero.ju mpUp press enter hero.ju mpDown press enter hero.[PERSON_NAME] mpLeft p…" at bounding box center [470, 229] width 190 height 72
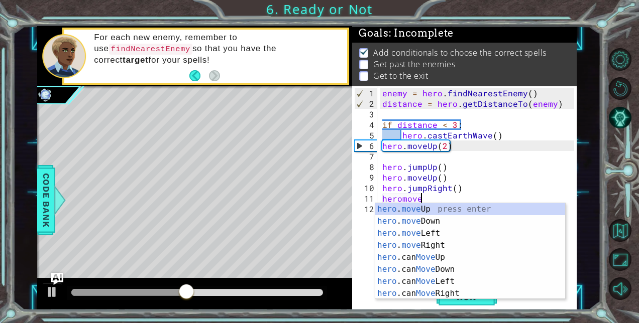
scroll to position [0, 3]
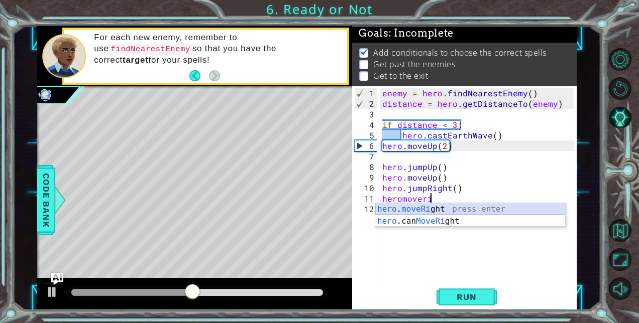
click at [426, 209] on div "hero . moveRi ght press enter hero .can MoveRi ght press enter" at bounding box center [470, 227] width 190 height 48
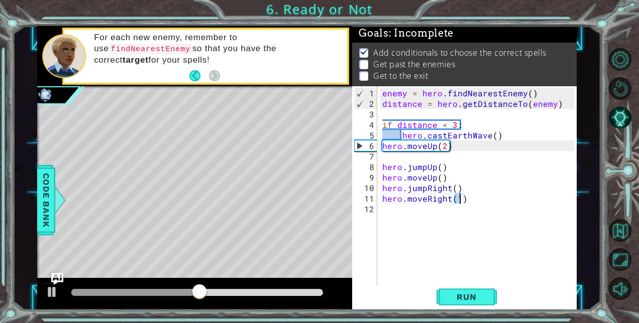
type textarea "hero.moveRight(3)"
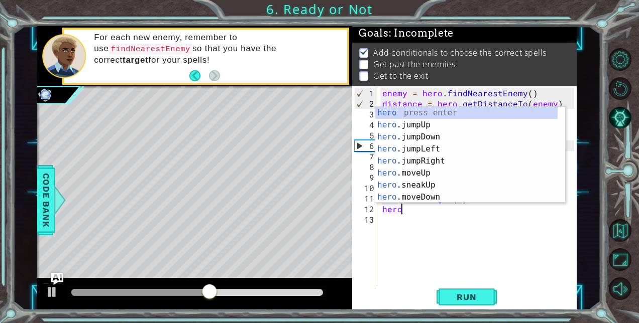
scroll to position [0, 1]
type textarea "h"
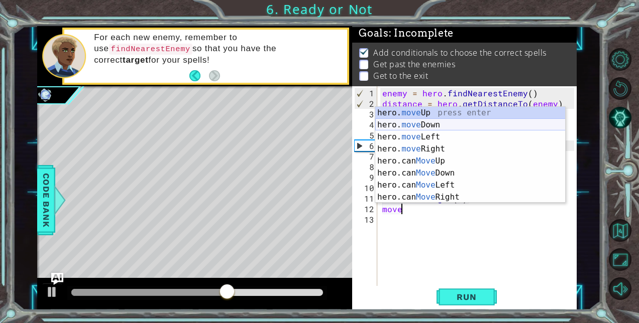
click at [435, 122] on div "hero. move Up press enter hero. move Down press enter hero. move Left press ent…" at bounding box center [470, 167] width 190 height 121
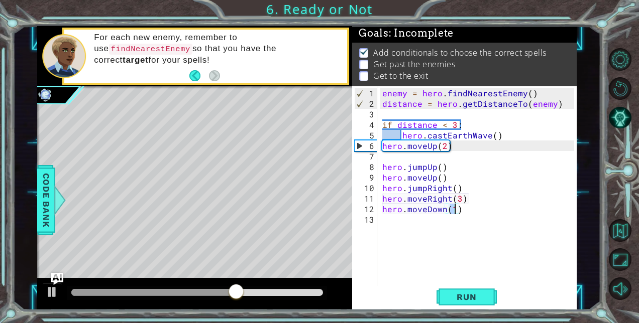
type textarea "hero.moveDown(2)"
click at [396, 220] on div "enemy = hero . findNearestEnemy ( ) distance = hero . getDistanceTo ( enemy ) i…" at bounding box center [479, 198] width 199 height 221
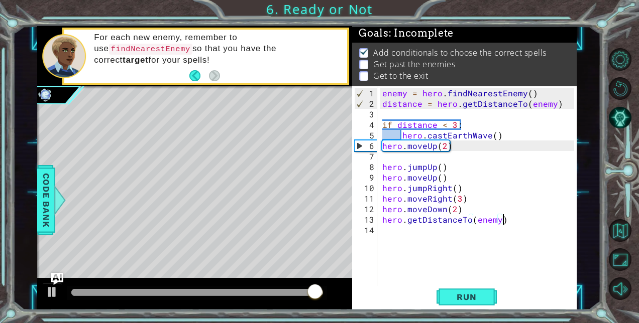
scroll to position [0, 7]
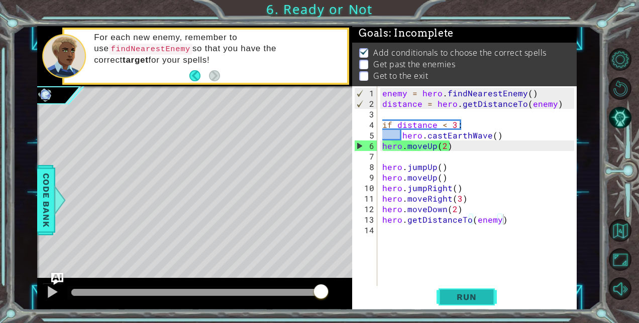
click at [461, 295] on span "Run" at bounding box center [466, 297] width 40 height 10
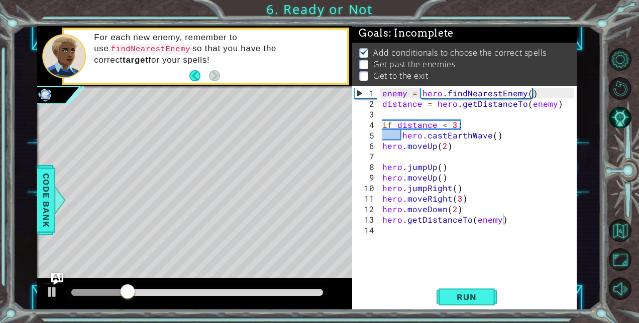
drag, startPoint x: 240, startPoint y: 288, endPoint x: 248, endPoint y: 290, distance: 8.2
click at [248, 290] on div at bounding box center [197, 293] width 260 height 14
click at [473, 292] on span "Run" at bounding box center [466, 297] width 40 height 10
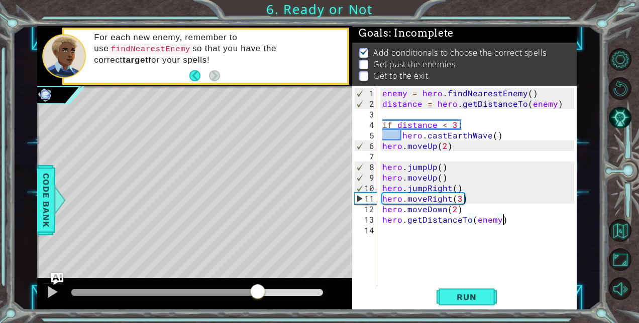
drag, startPoint x: 121, startPoint y: 292, endPoint x: 257, endPoint y: 257, distance: 140.4
click at [257, 257] on div "methods hero use(thing) moveUp(steps) moveDown(steps) moveLeft(steps) moveRight…" at bounding box center [306, 168] width 539 height 285
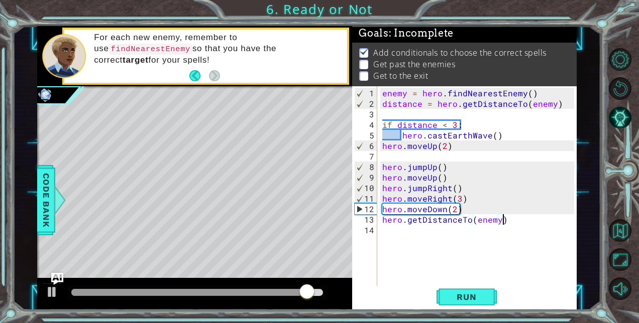
click at [428, 211] on div "enemy = hero . findNearestEnemy ( ) distance = hero . getDistanceTo ( enemy ) i…" at bounding box center [479, 198] width 199 height 221
click at [424, 210] on div "enemy = hero . findNearestEnemy ( ) distance = hero . getDistanceTo ( enemy ) i…" at bounding box center [479, 198] width 199 height 221
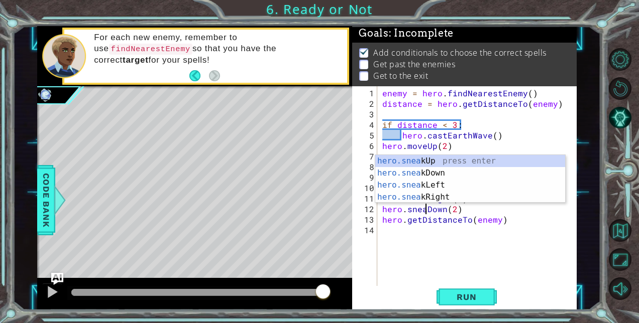
scroll to position [0, 3]
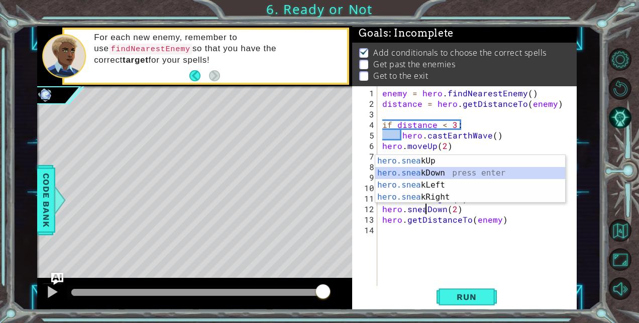
click at [458, 171] on div "hero.snea kUp press enter hero.snea kDown press enter hero.snea kLeft press ent…" at bounding box center [470, 191] width 190 height 72
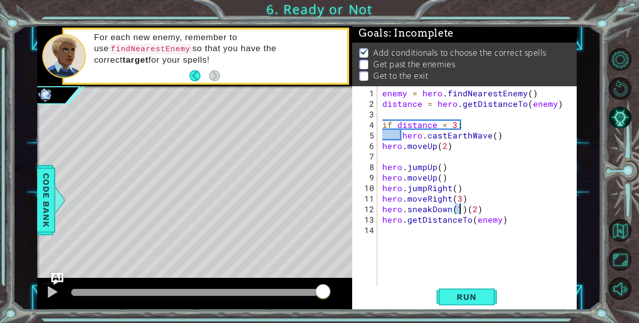
type textarea "hero.sneakDown()(2)"
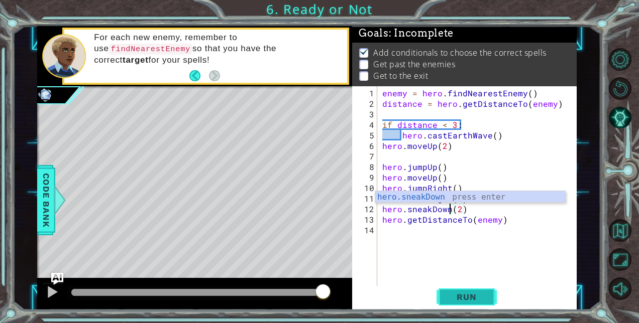
click at [459, 292] on span "Run" at bounding box center [466, 297] width 40 height 10
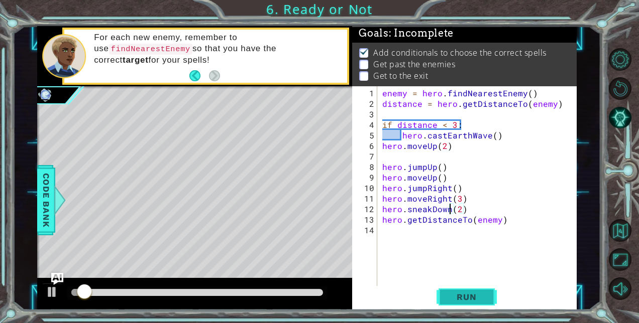
click at [459, 292] on span "Run" at bounding box center [466, 297] width 40 height 10
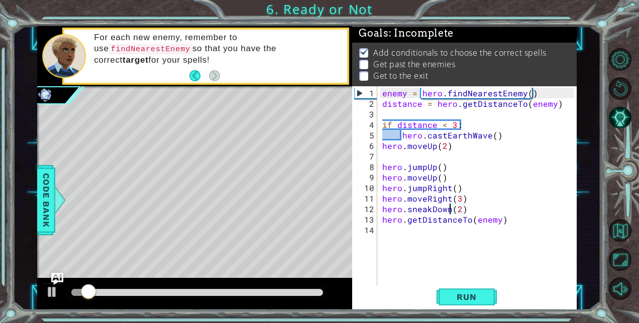
click at [270, 289] on div at bounding box center [197, 292] width 252 height 7
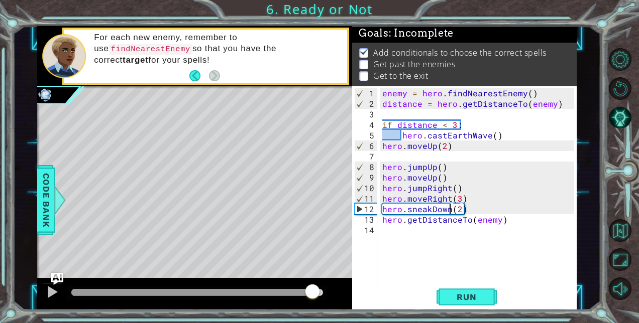
drag, startPoint x: 270, startPoint y: 289, endPoint x: 312, endPoint y: 296, distance: 42.7
click at [312, 296] on div at bounding box center [312, 293] width 18 height 18
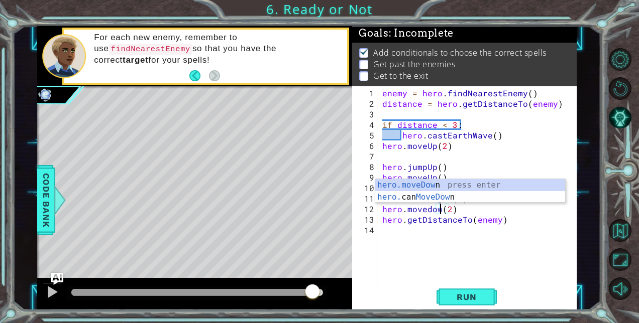
scroll to position [0, 3]
click at [416, 182] on div "hero.moveDow n press enter hero. can MoveDow n press enter" at bounding box center [470, 203] width 190 height 48
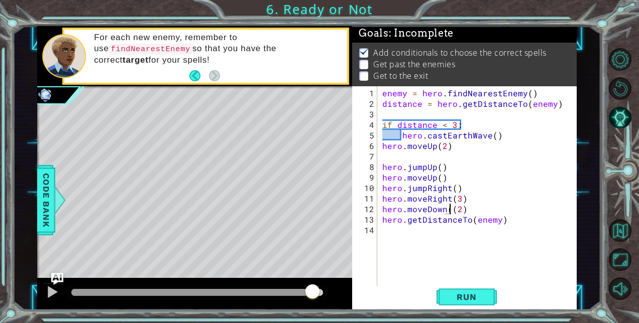
type textarea "hero.moveDown(2)"
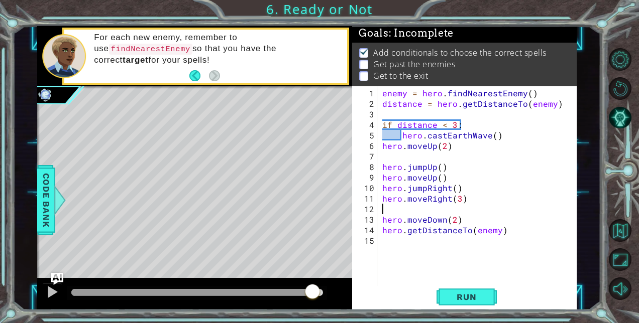
scroll to position [0, 0]
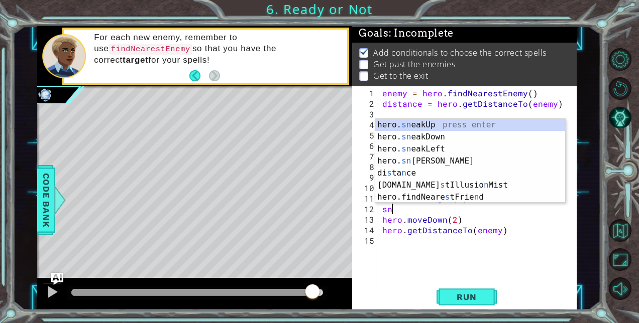
type textarea "s"
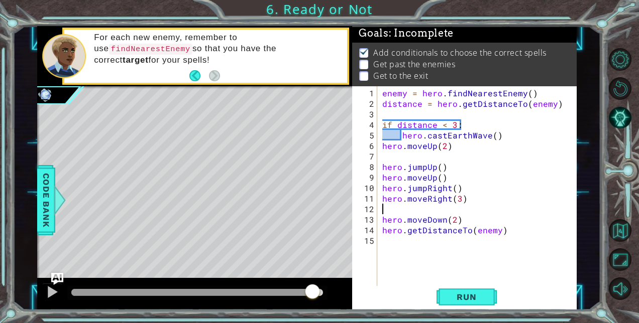
type textarea "b"
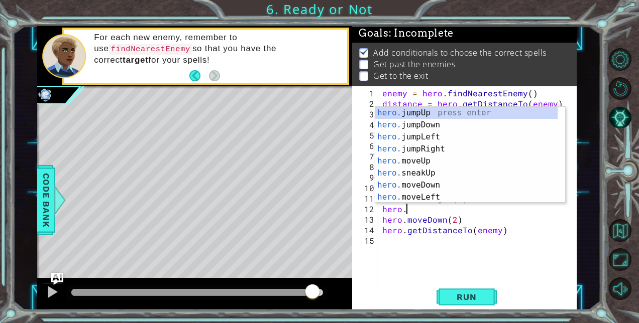
scroll to position [0, 1]
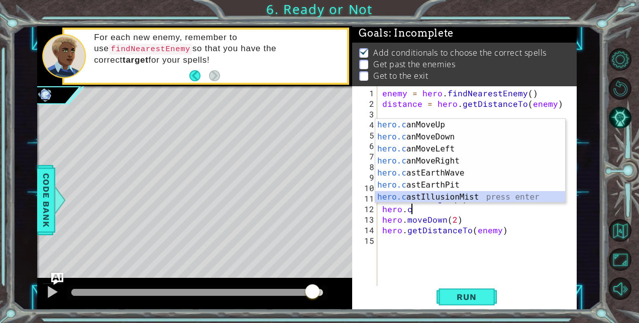
click at [464, 193] on div "hero.c anMoveUp press enter hero.c anMoveDown press enter hero.c anMoveLeft pre…" at bounding box center [470, 173] width 190 height 108
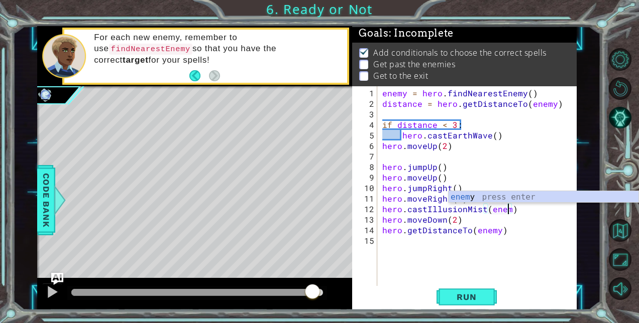
scroll to position [0, 8]
click at [461, 292] on span "Run" at bounding box center [466, 297] width 40 height 10
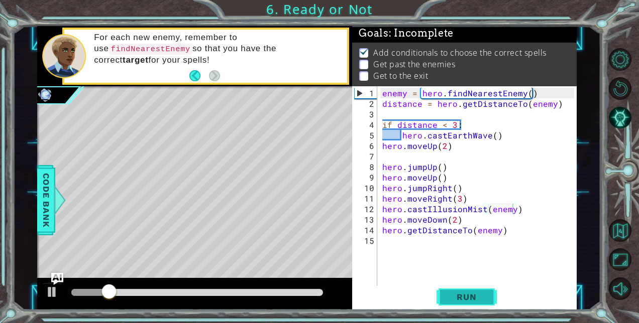
click at [453, 304] on button "Run" at bounding box center [466, 297] width 60 height 23
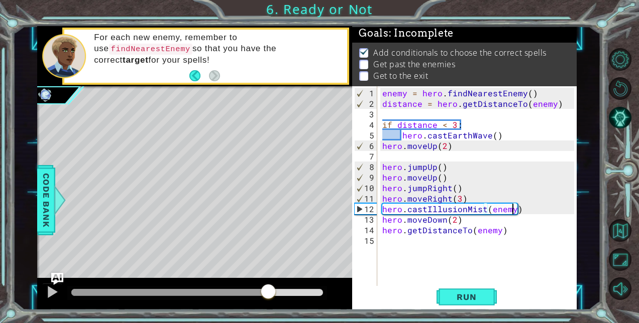
drag, startPoint x: 205, startPoint y: 290, endPoint x: 269, endPoint y: 293, distance: 63.9
click at [269, 293] on div at bounding box center [197, 292] width 252 height 7
click at [487, 211] on div "enemy = hero . findNearestEnemy ( ) distance = hero . getDistanceTo ( enemy ) i…" at bounding box center [479, 198] width 199 height 221
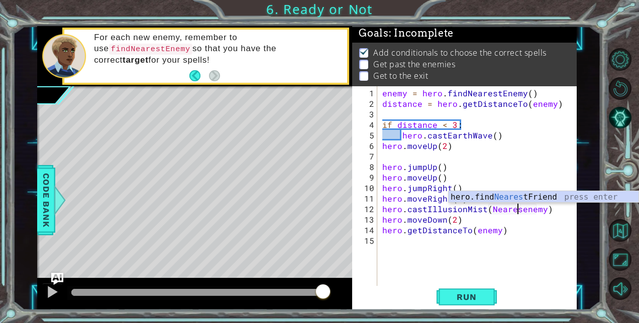
scroll to position [0, 9]
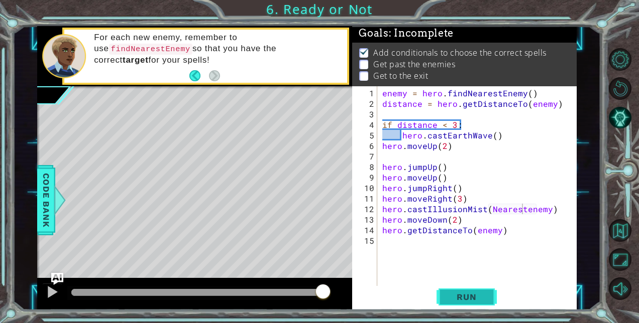
click at [465, 296] on span "Run" at bounding box center [466, 297] width 40 height 10
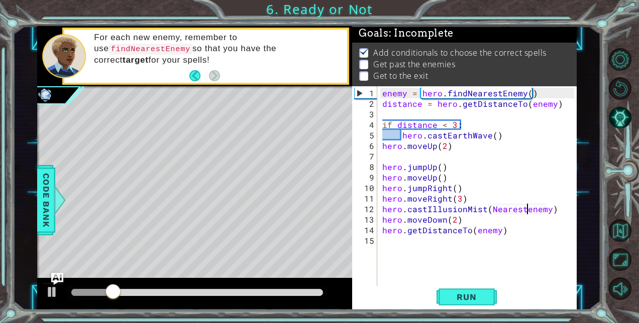
click at [525, 210] on div "enemy = hero . findNearestEnemy ( ) distance = hero . getDistanceTo ( enemy ) i…" at bounding box center [479, 198] width 199 height 221
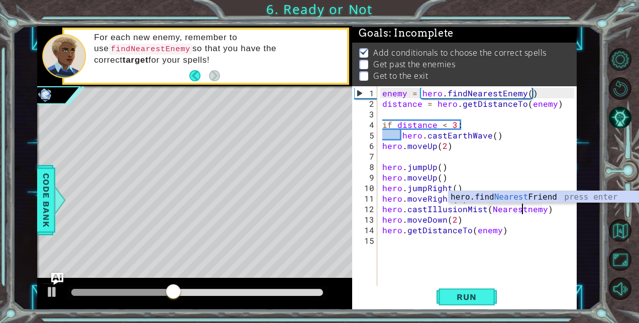
type textarea "hero.castIllusionMist(Nearestenemy)"
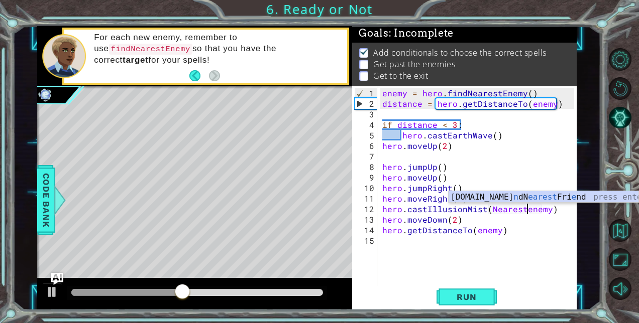
scroll to position [0, 9]
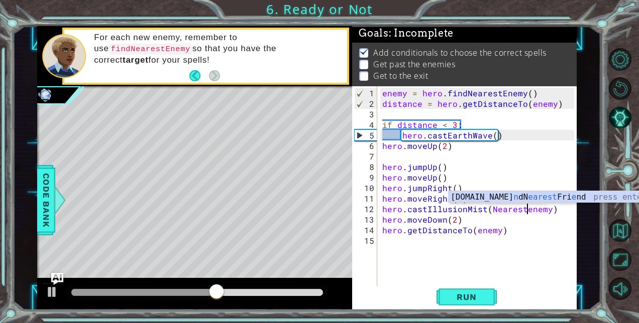
click at [474, 276] on div "enemy = hero . findNearestEnemy ( ) distance = hero . getDistanceTo ( enemy ) i…" at bounding box center [479, 198] width 199 height 221
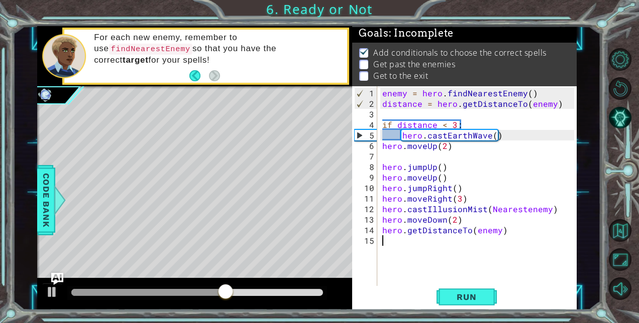
scroll to position [0, 0]
click at [470, 285] on div "enemy = hero . findNearestEnemy ( ) distance = hero . getDistanceTo ( enemy ) i…" at bounding box center [479, 198] width 199 height 221
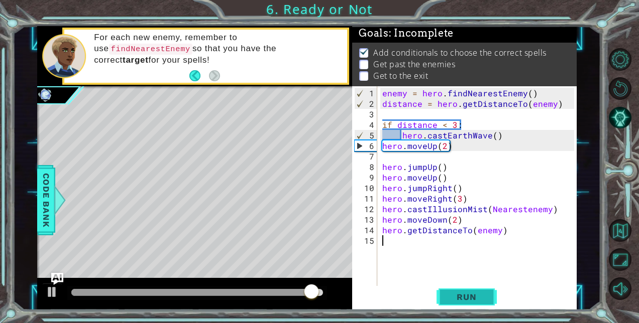
click at [460, 286] on button "Run" at bounding box center [466, 297] width 60 height 23
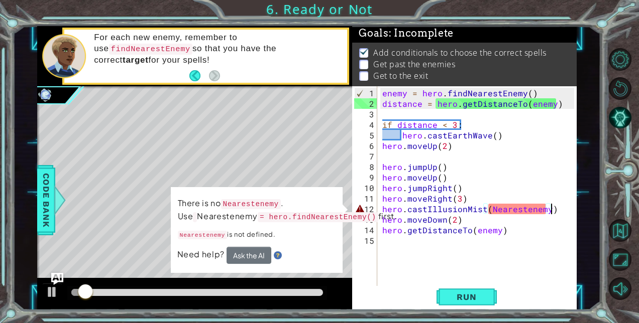
click at [552, 212] on div "enemy = hero . findNearestEnemy ( ) distance = hero . getDistanceTo ( enemy ) i…" at bounding box center [479, 198] width 199 height 221
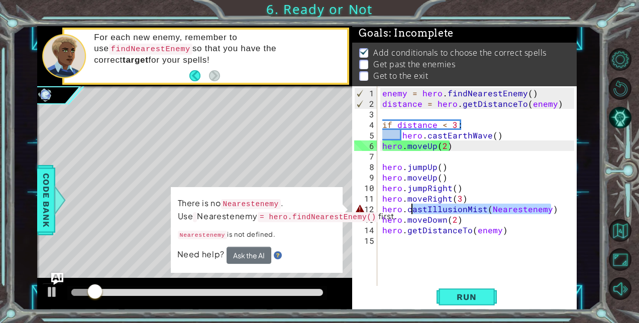
drag, startPoint x: 552, startPoint y: 212, endPoint x: 409, endPoint y: 210, distance: 142.7
click at [409, 210] on div "enemy = hero . findNearestEnemy ( ) distance = hero . getDistanceTo ( enemy ) i…" at bounding box center [479, 198] width 199 height 221
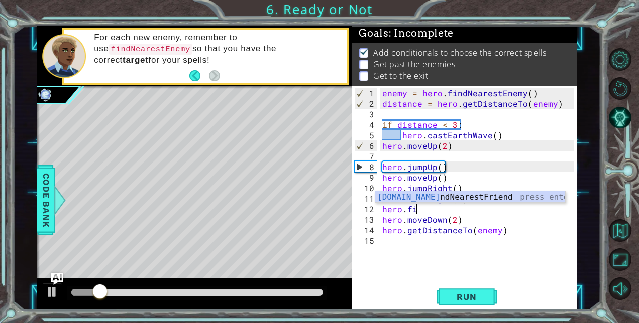
type textarea "hero.find"
click at [454, 194] on div "hero.find NearestFriend press enter" at bounding box center [470, 209] width 190 height 36
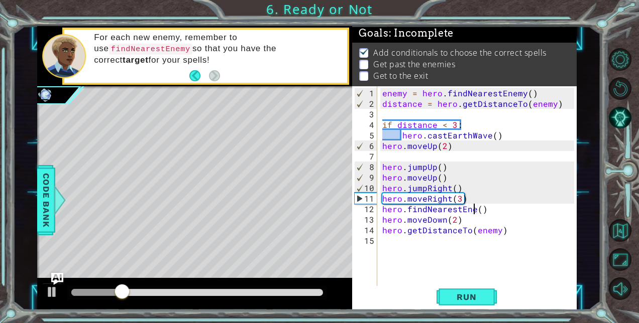
scroll to position [0, 6]
type textarea "hero.findNearestEnemy()"
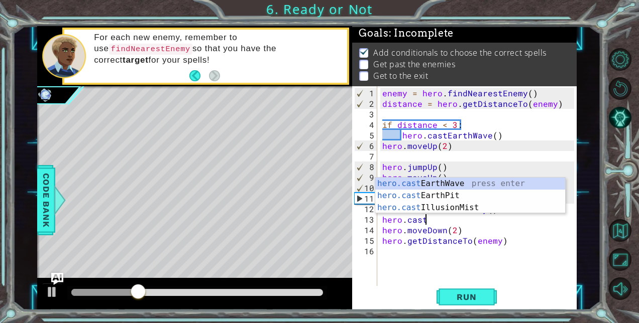
scroll to position [0, 2]
click at [470, 210] on div "hero.cast EarthWave press enter hero.cast EarthPit press enter hero.cast Illusi…" at bounding box center [470, 208] width 190 height 60
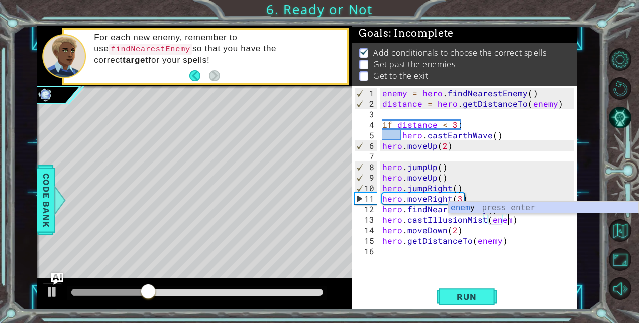
scroll to position [0, 8]
click at [460, 303] on button "Run" at bounding box center [466, 297] width 60 height 23
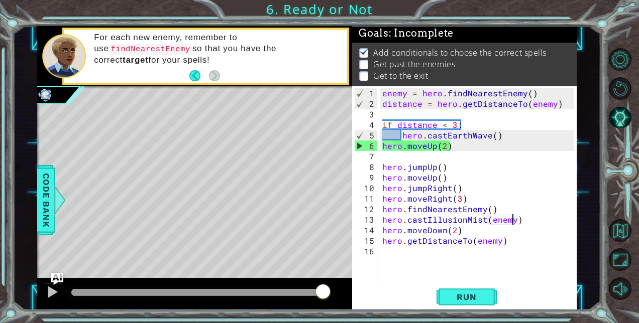
drag, startPoint x: 249, startPoint y: 296, endPoint x: 334, endPoint y: 299, distance: 85.5
click at [334, 299] on div at bounding box center [194, 294] width 315 height 32
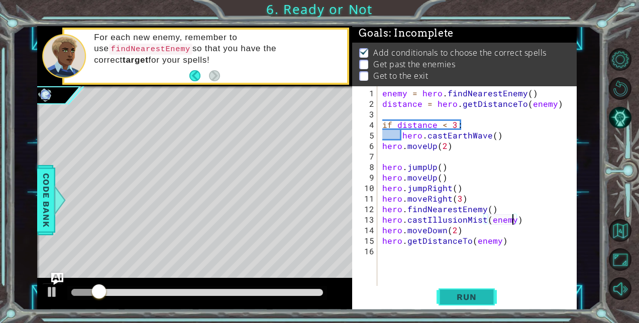
click at [462, 298] on span "Run" at bounding box center [466, 297] width 40 height 10
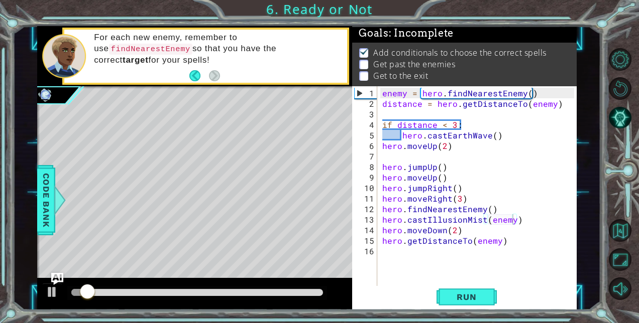
drag, startPoint x: 263, startPoint y: 288, endPoint x: 314, endPoint y: 292, distance: 51.9
click at [314, 292] on div at bounding box center [197, 293] width 260 height 14
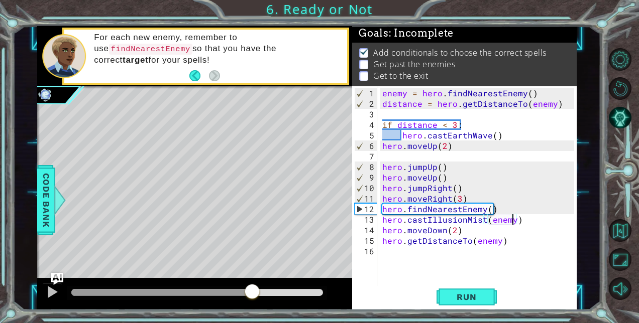
click at [252, 293] on div at bounding box center [197, 292] width 252 height 7
drag, startPoint x: 266, startPoint y: 295, endPoint x: 277, endPoint y: 309, distance: 17.9
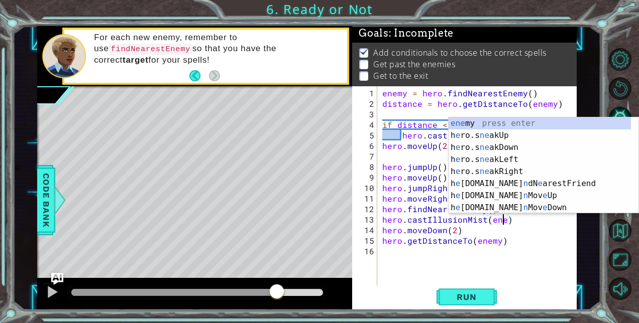
scroll to position [0, 7]
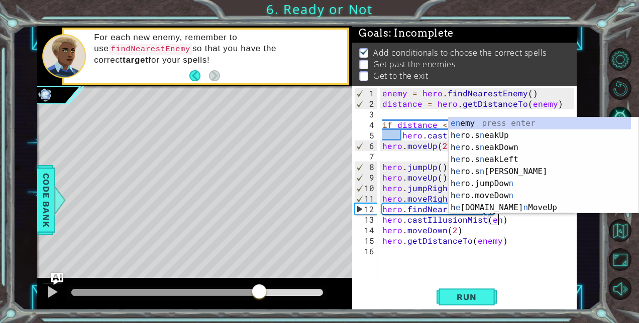
drag, startPoint x: 281, startPoint y: 287, endPoint x: 259, endPoint y: 286, distance: 22.1
click at [259, 286] on div at bounding box center [259, 293] width 18 height 18
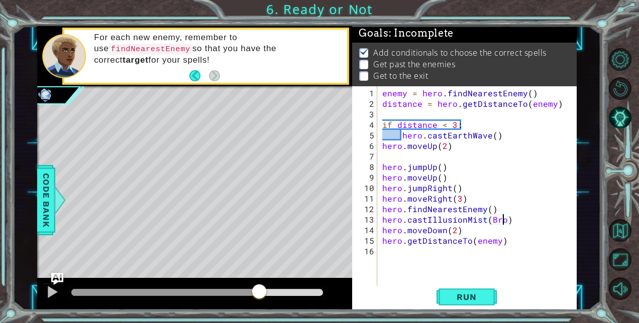
scroll to position [0, 8]
click at [459, 296] on span "Run" at bounding box center [466, 297] width 40 height 10
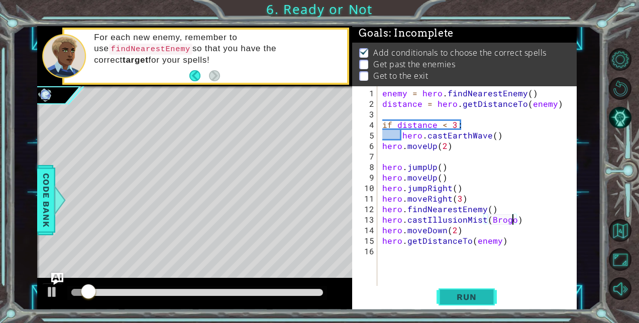
click at [459, 296] on span "Run" at bounding box center [466, 297] width 40 height 10
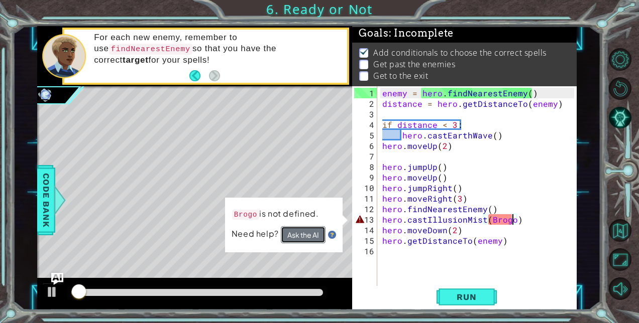
click at [312, 231] on button "Ask the AI" at bounding box center [303, 235] width 45 height 17
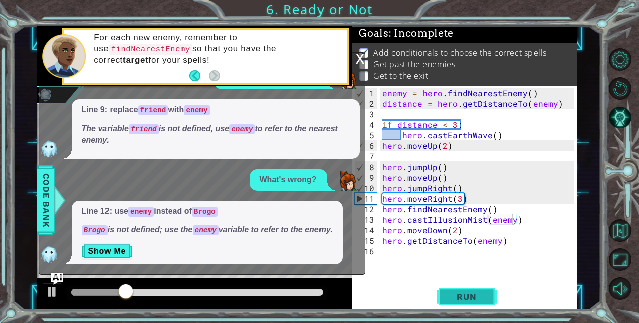
click at [462, 303] on button "Run" at bounding box center [466, 297] width 60 height 23
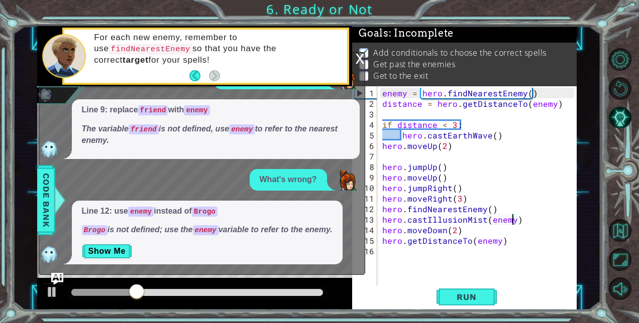
click at [356, 58] on div "x" at bounding box center [360, 58] width 9 height 10
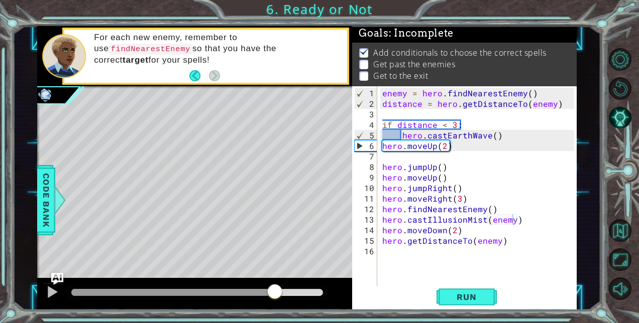
drag, startPoint x: 179, startPoint y: 291, endPoint x: 273, endPoint y: 297, distance: 94.6
click at [273, 297] on div at bounding box center [275, 293] width 18 height 18
click at [444, 304] on button "Run" at bounding box center [466, 297] width 60 height 23
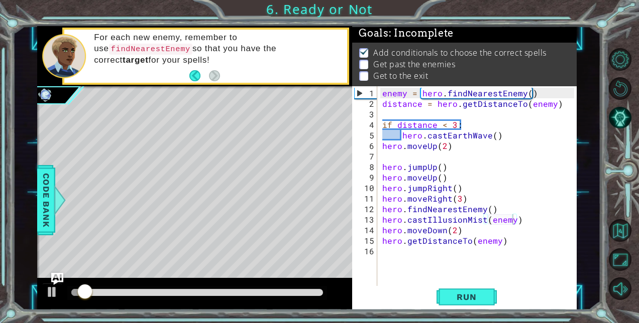
click at [249, 283] on div at bounding box center [194, 294] width 315 height 32
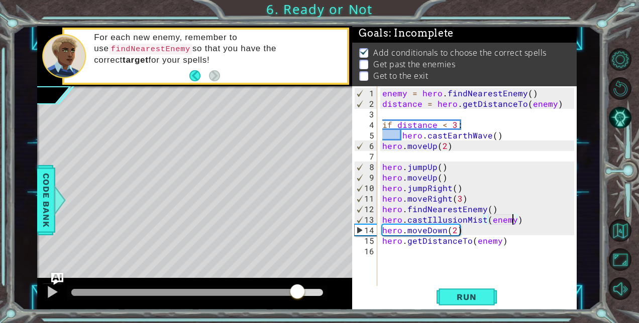
drag, startPoint x: 231, startPoint y: 290, endPoint x: 297, endPoint y: 287, distance: 66.4
click at [297, 289] on div at bounding box center [197, 292] width 252 height 7
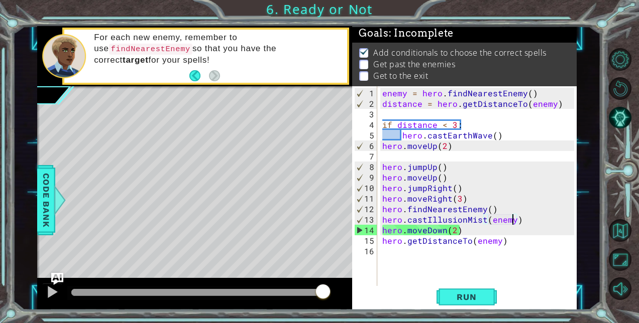
scroll to position [0, 6]
drag, startPoint x: 477, startPoint y: 203, endPoint x: 378, endPoint y: 77, distance: 159.5
click at [378, 77] on div "Add conditionals to choose the correct spells Get past the enemies Get to the e…" at bounding box center [464, 65] width 224 height 44
type textarea "hero.getDistanceTo(enemy)"
click at [513, 239] on div "enemy = hero . findNearestEnemy ( ) distance = hero . getDistanceTo ( enemy ) i…" at bounding box center [479, 198] width 199 height 221
